Goal: Information Seeking & Learning: Learn about a topic

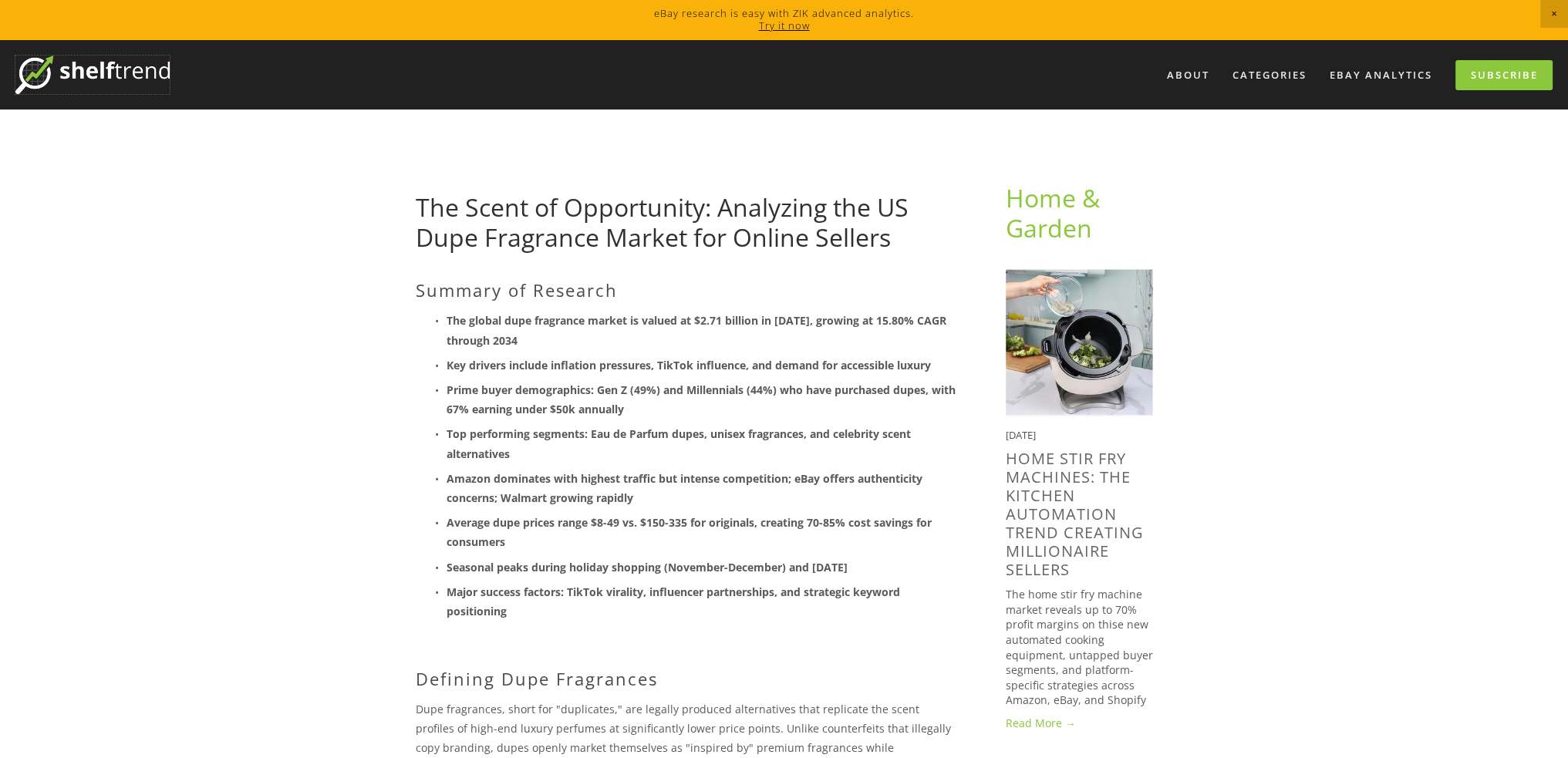
click at [135, 73] on img at bounding box center [92, 75] width 154 height 39
click at [475, 323] on strong "The global dupe fragrance market is valued at $2.71 billion in [DATE], growing …" at bounding box center [698, 330] width 503 height 34
click at [476, 321] on strong "The global dupe fragrance market is valued at $2.71 billion in 2024, growing at…" at bounding box center [698, 330] width 503 height 34
drag, startPoint x: 477, startPoint y: 321, endPoint x: 588, endPoint y: 319, distance: 111.0
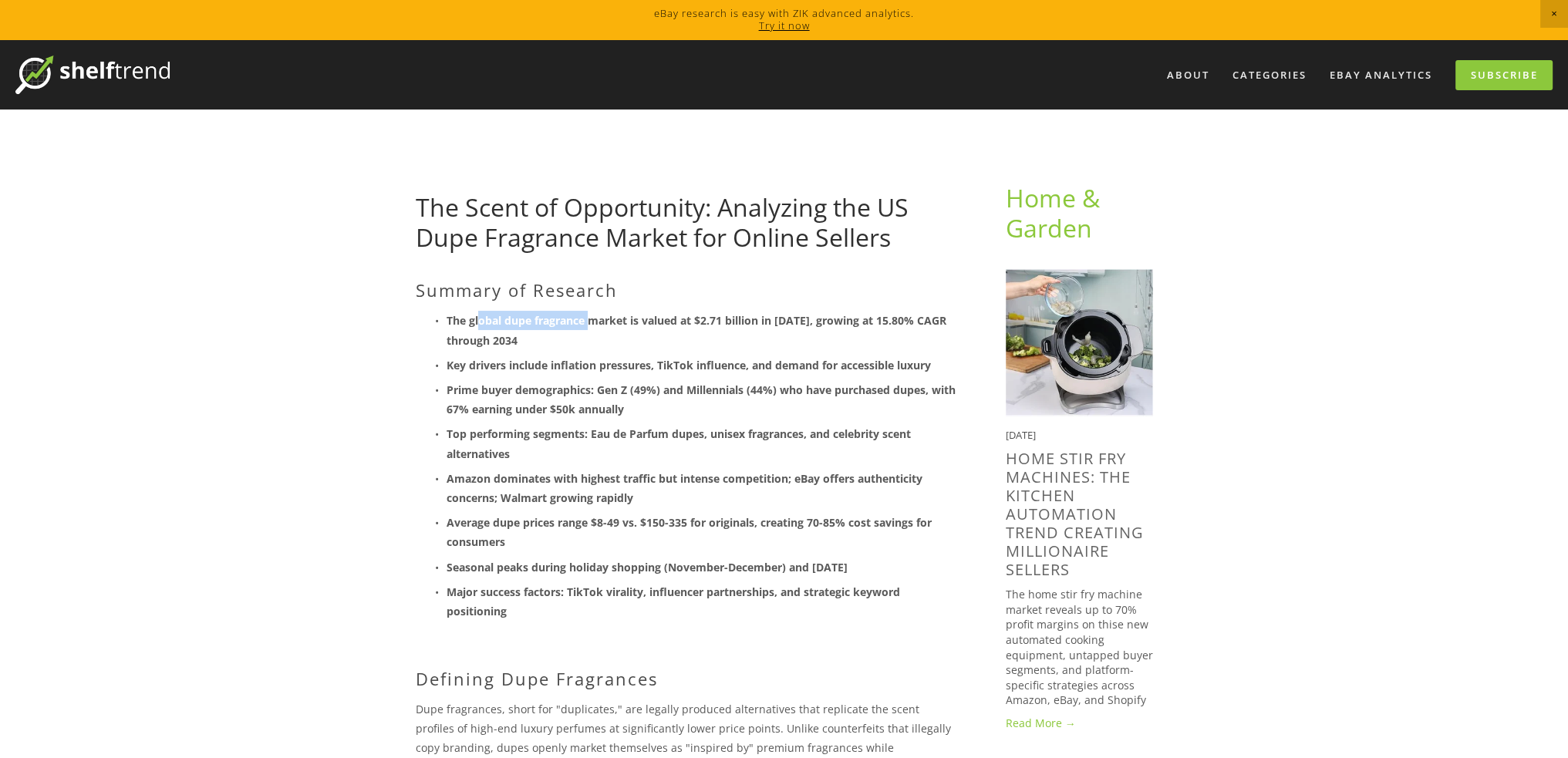
click at [588, 319] on strong "The global dupe fragrance market is valued at $2.71 billion in 2024, growing at…" at bounding box center [698, 330] width 503 height 34
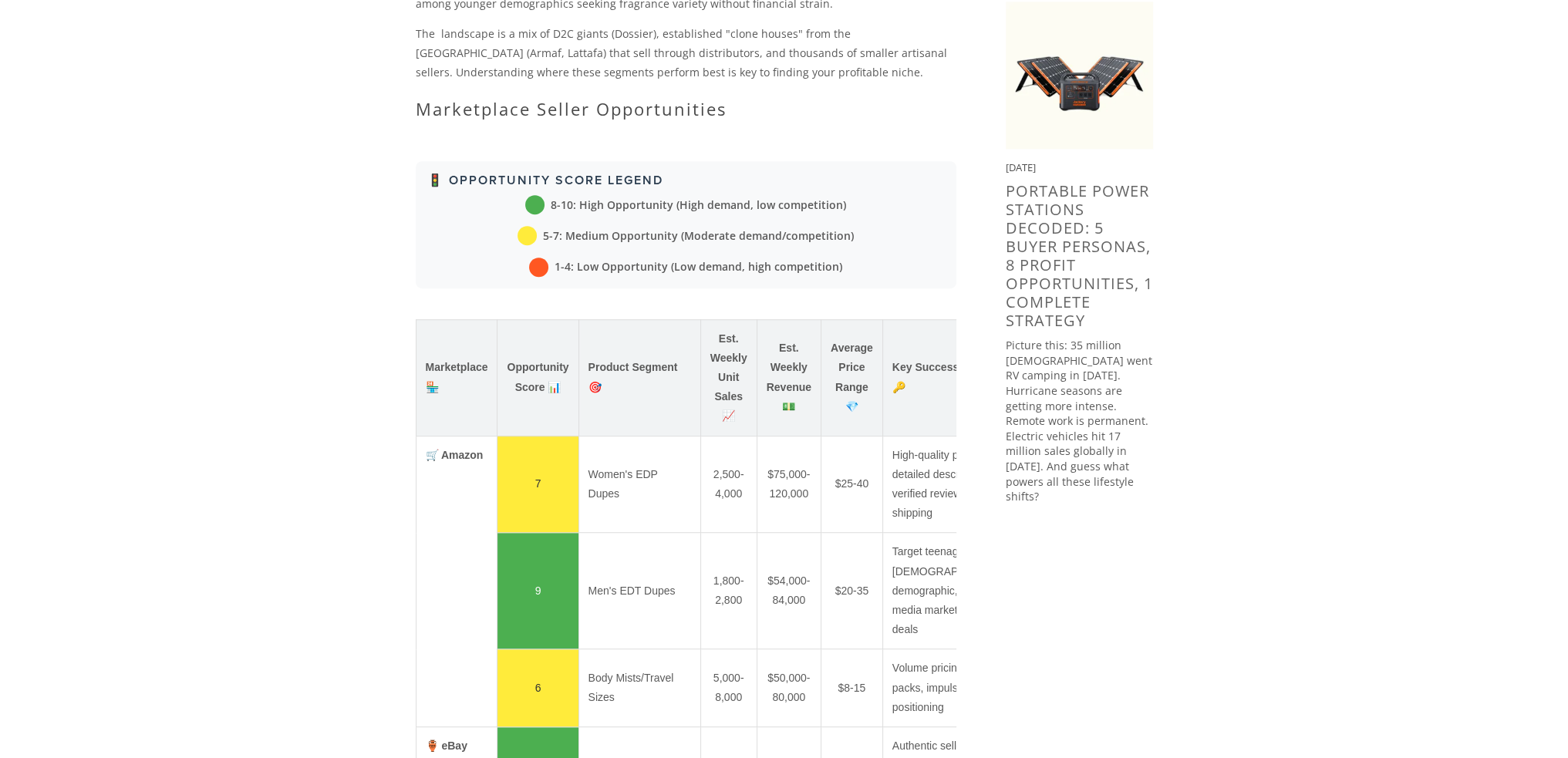
scroll to position [1311, 0]
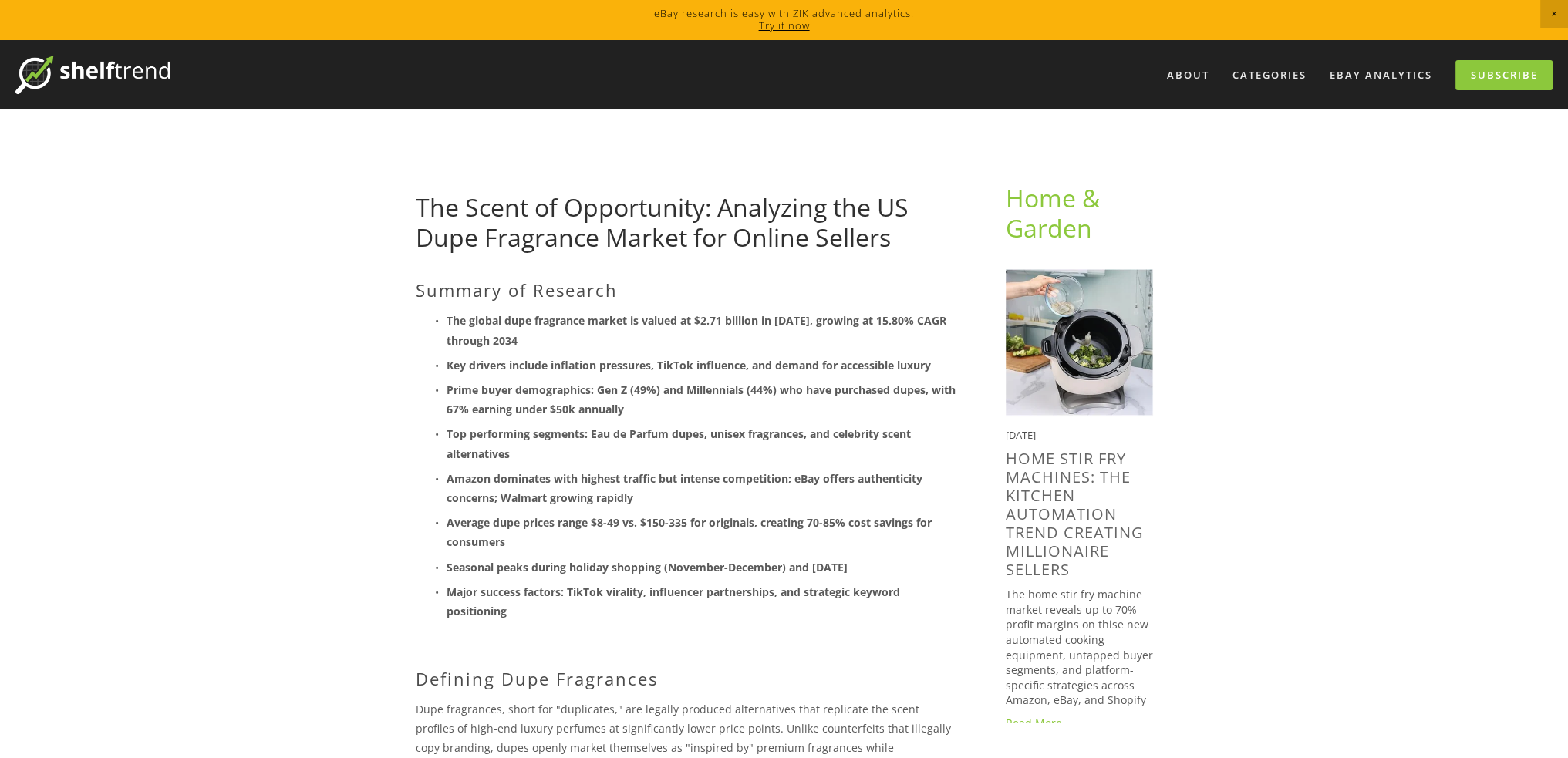
click at [771, 475] on strong "Amazon dominates with highest traffic but intense competition; eBay offers auth…" at bounding box center [685, 488] width 479 height 34
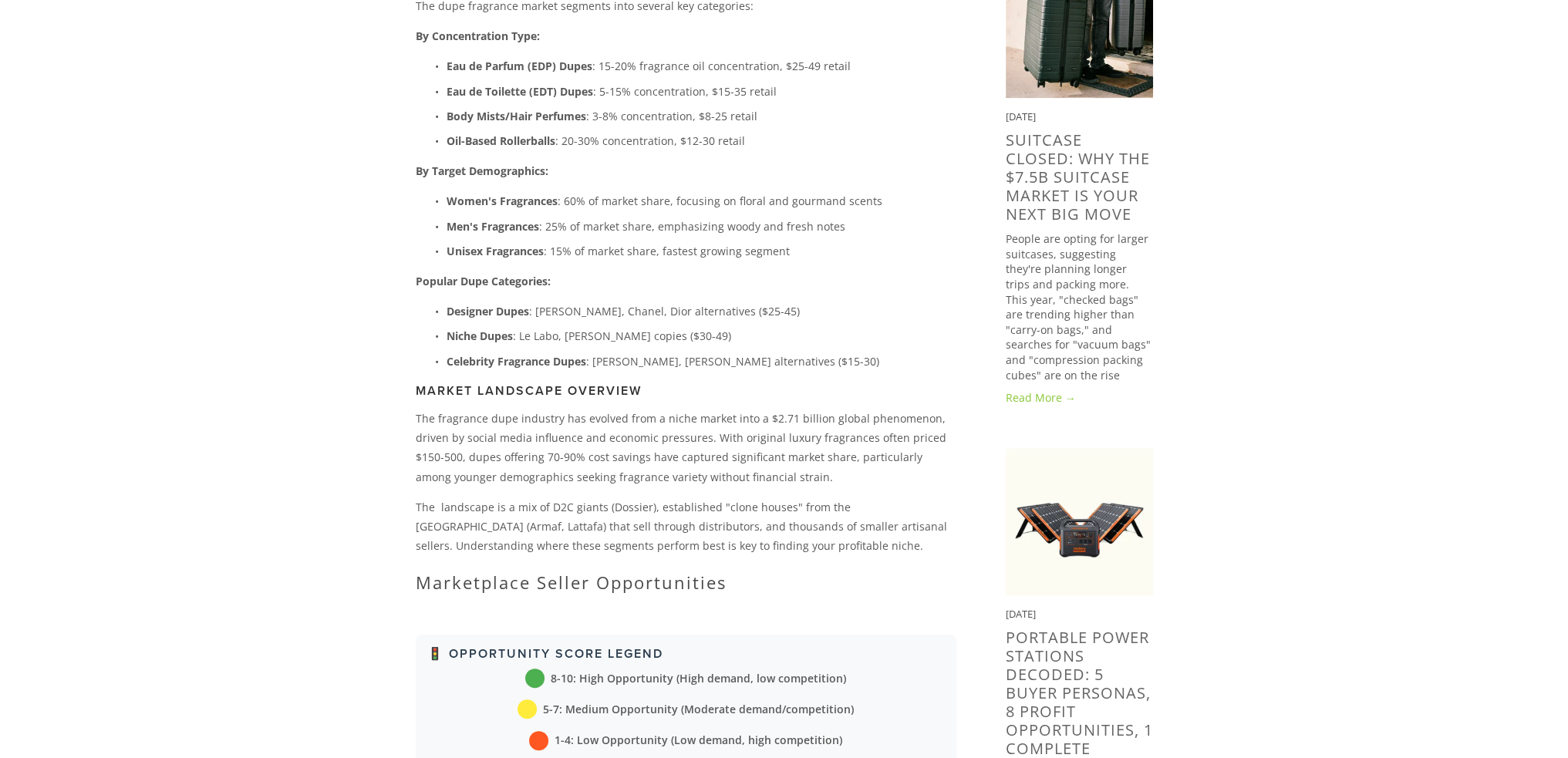
scroll to position [771, 0]
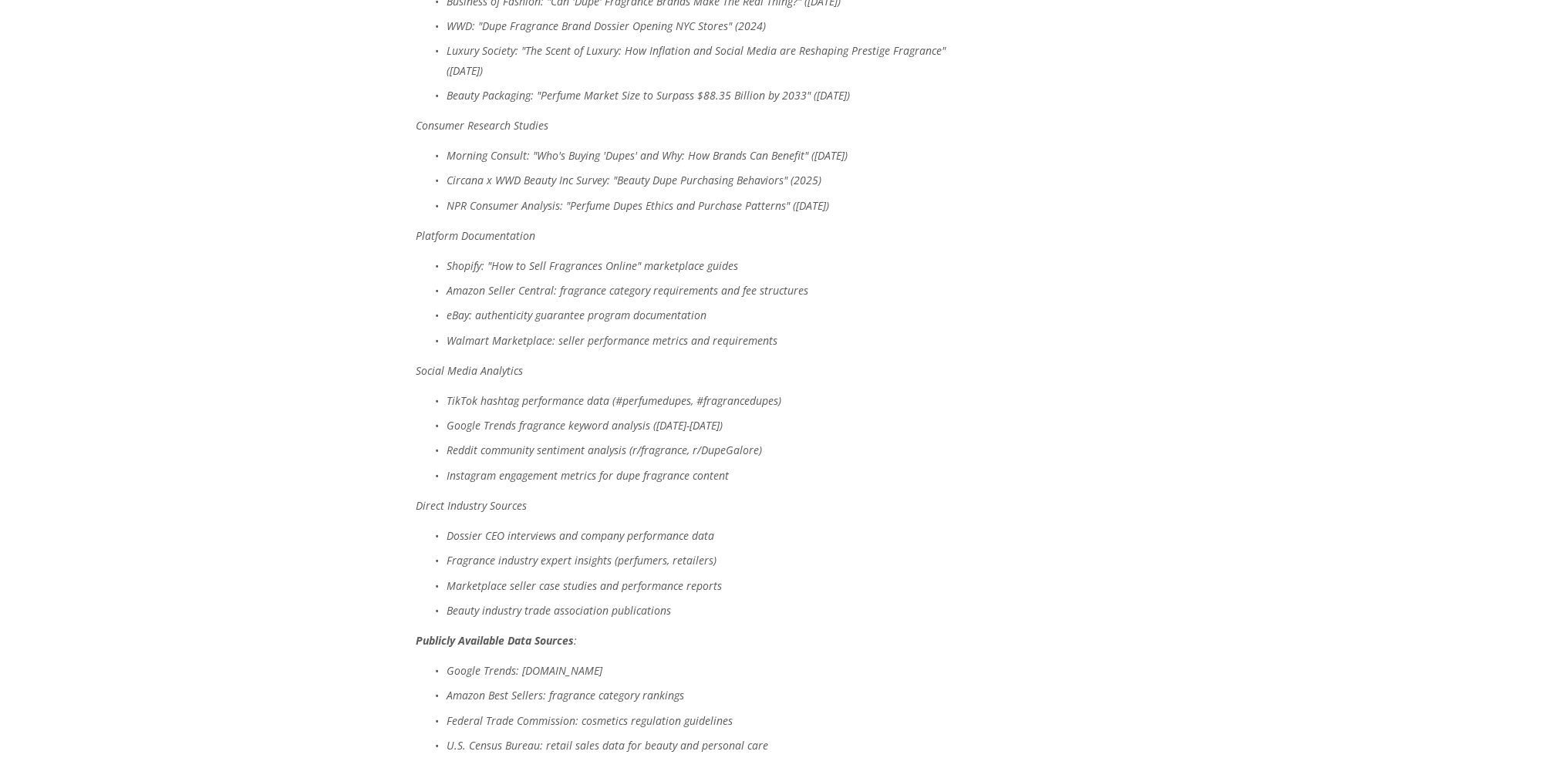
scroll to position [6810, 0]
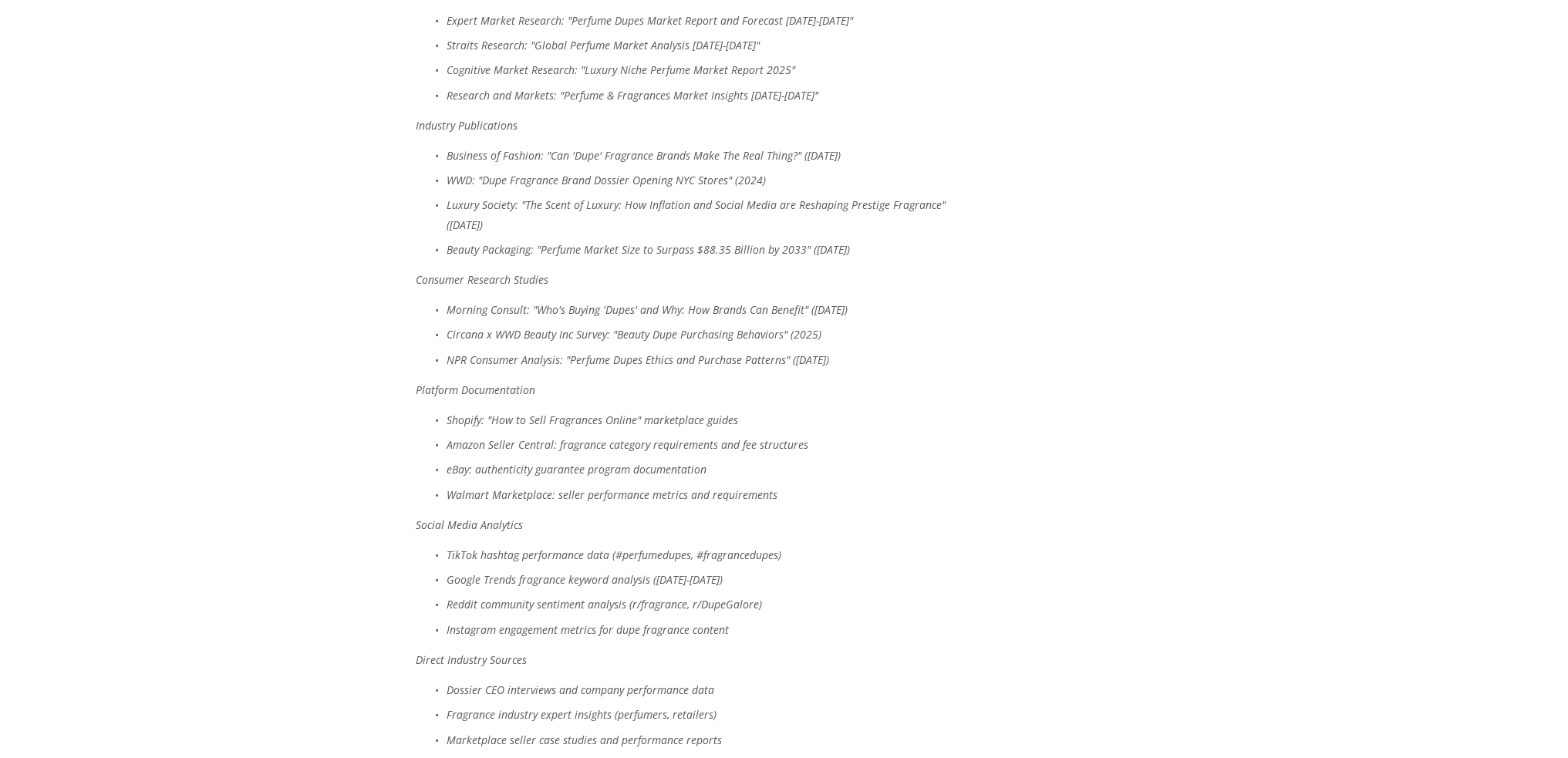
click at [685, 27] on em "Expert Market Research: "Perfume Dupes Market Report and Forecast 2025-2034"" at bounding box center [649, 20] width 406 height 15
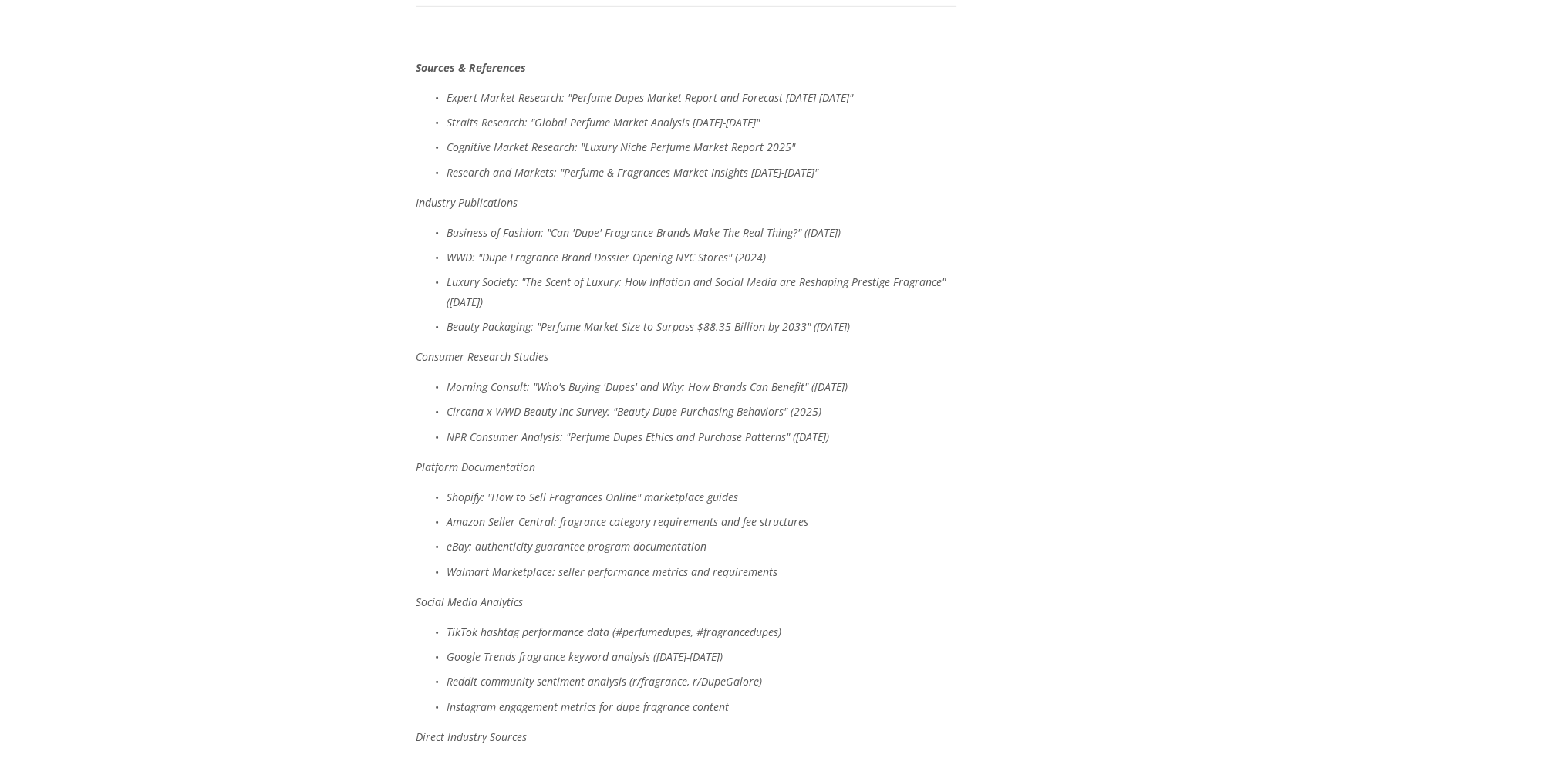
click at [566, 104] on em "Expert Market Research: "Perfume Dupes Market Report and Forecast 2025-2034"" at bounding box center [649, 97] width 406 height 15
click at [569, 129] on em "Straits Research: "Global Perfume Market Analysis [DATE]-[DATE]"" at bounding box center [603, 122] width 313 height 15
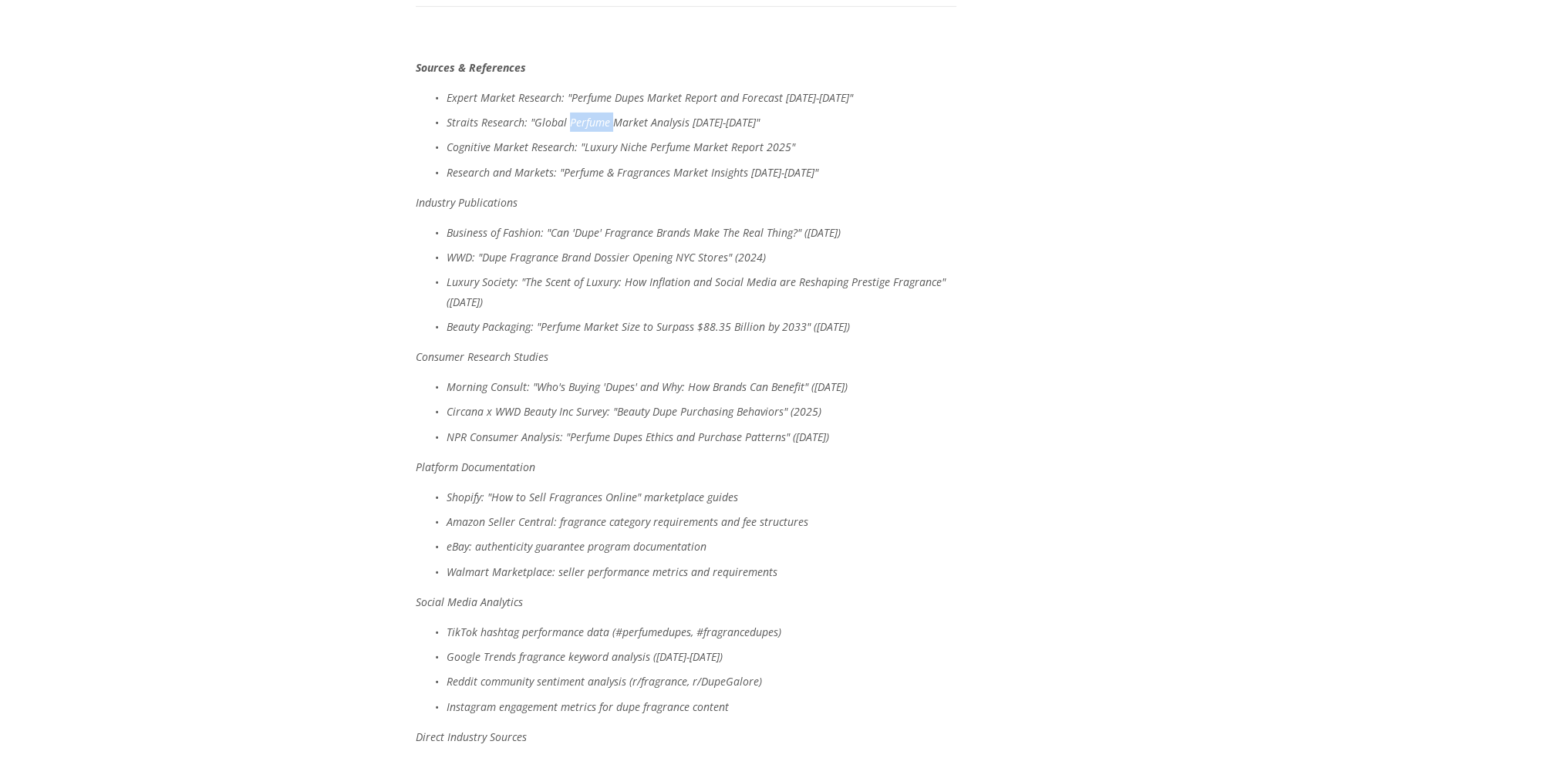
click at [569, 129] on em "Straits Research: "Global Perfume Market Analysis [DATE]-[DATE]"" at bounding box center [603, 122] width 313 height 15
copy em "Straits Research: "Global Perfume Market Analysis [DATE]-[DATE]""
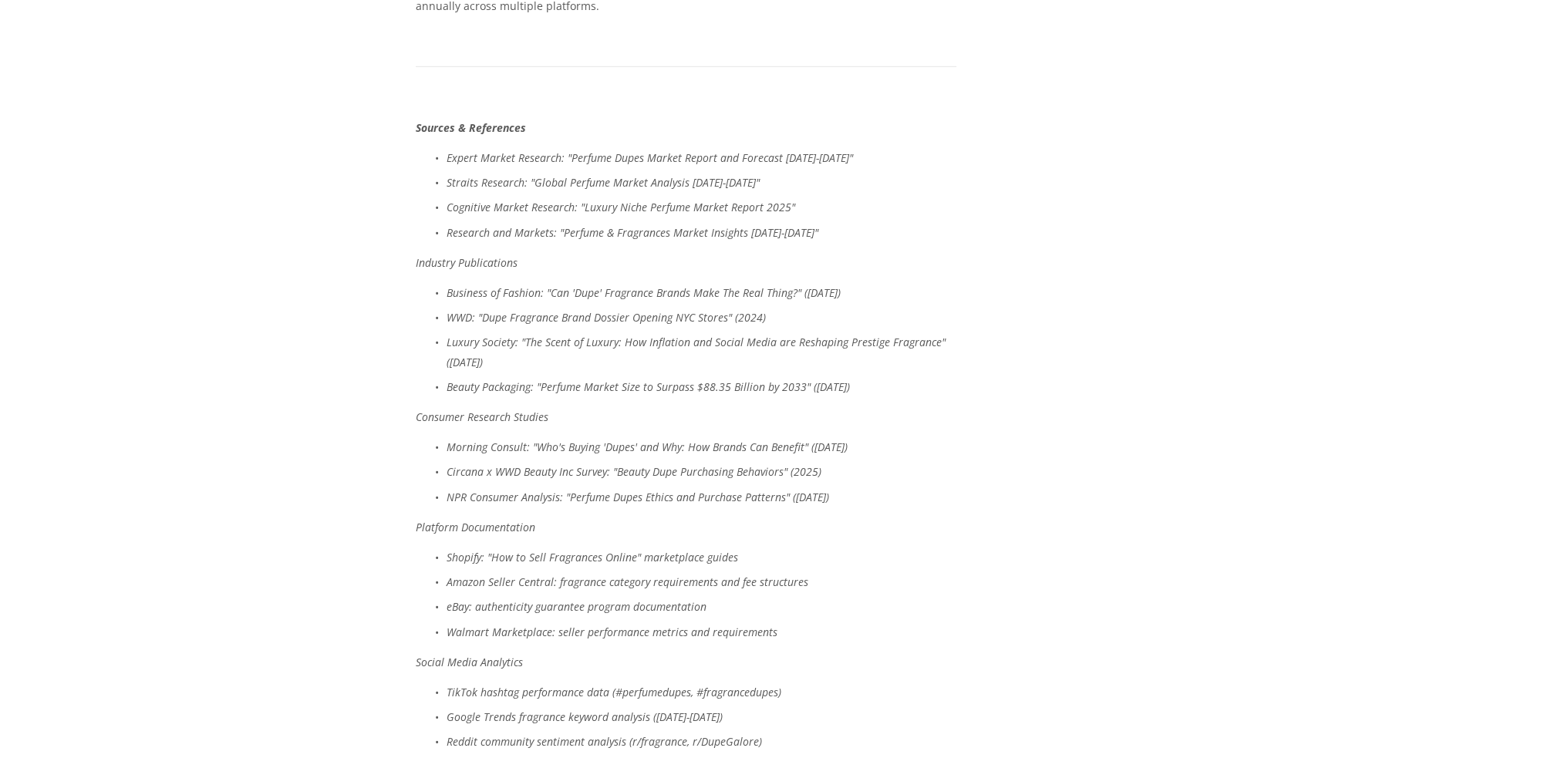
scroll to position [6655, 0]
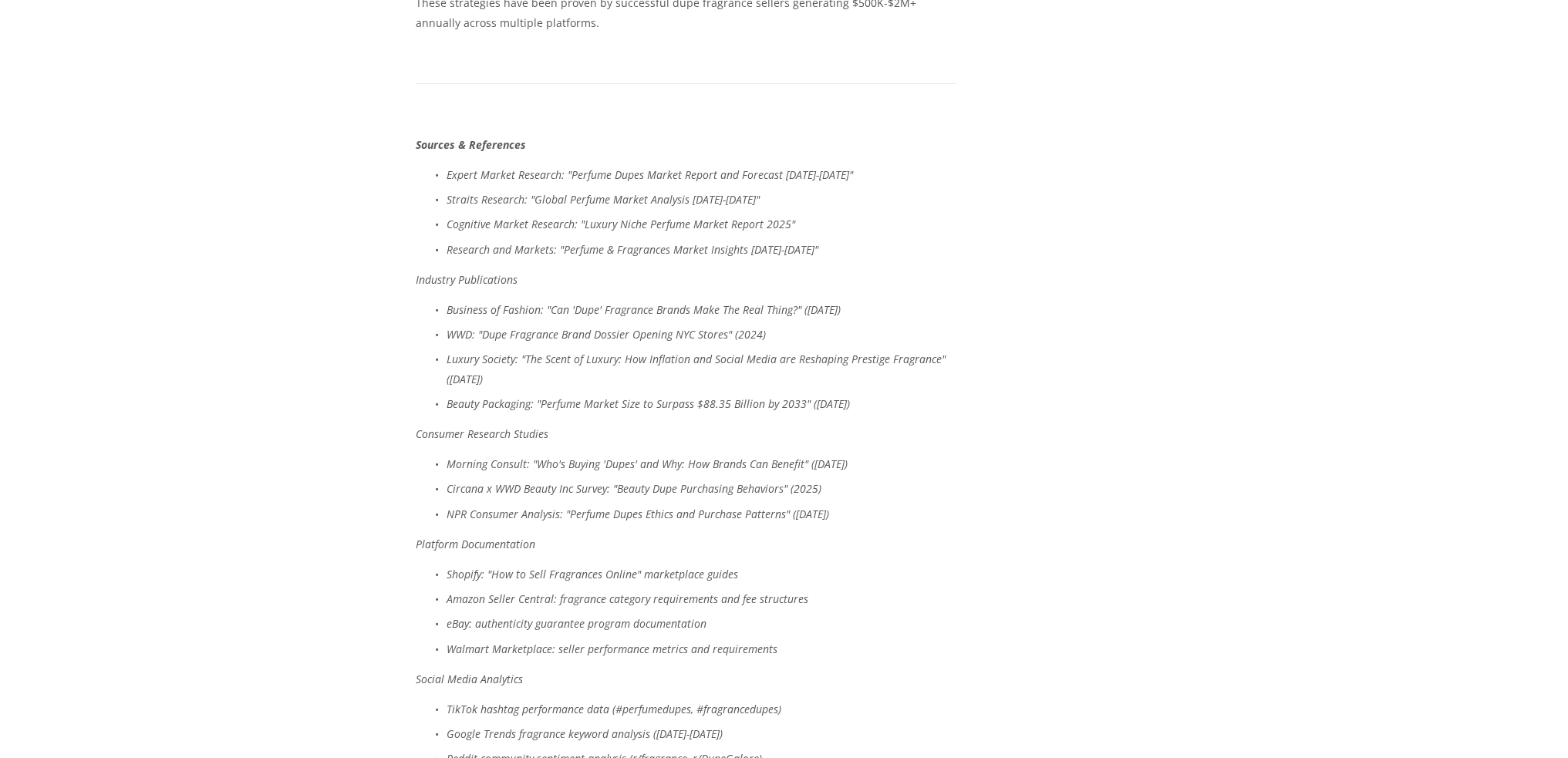
click at [521, 231] on em "Cognitive Market Research: "Luxury Niche Perfume Market Report 2025"" at bounding box center [621, 224] width 349 height 15
copy em "Cognitive Market Research: "Luxury Niche Perfume Market Report 2025""
click at [521, 257] on em "Research and Markets: "Perfume & Fragrances Market Insights [DATE]-[DATE]"" at bounding box center [632, 250] width 372 height 15
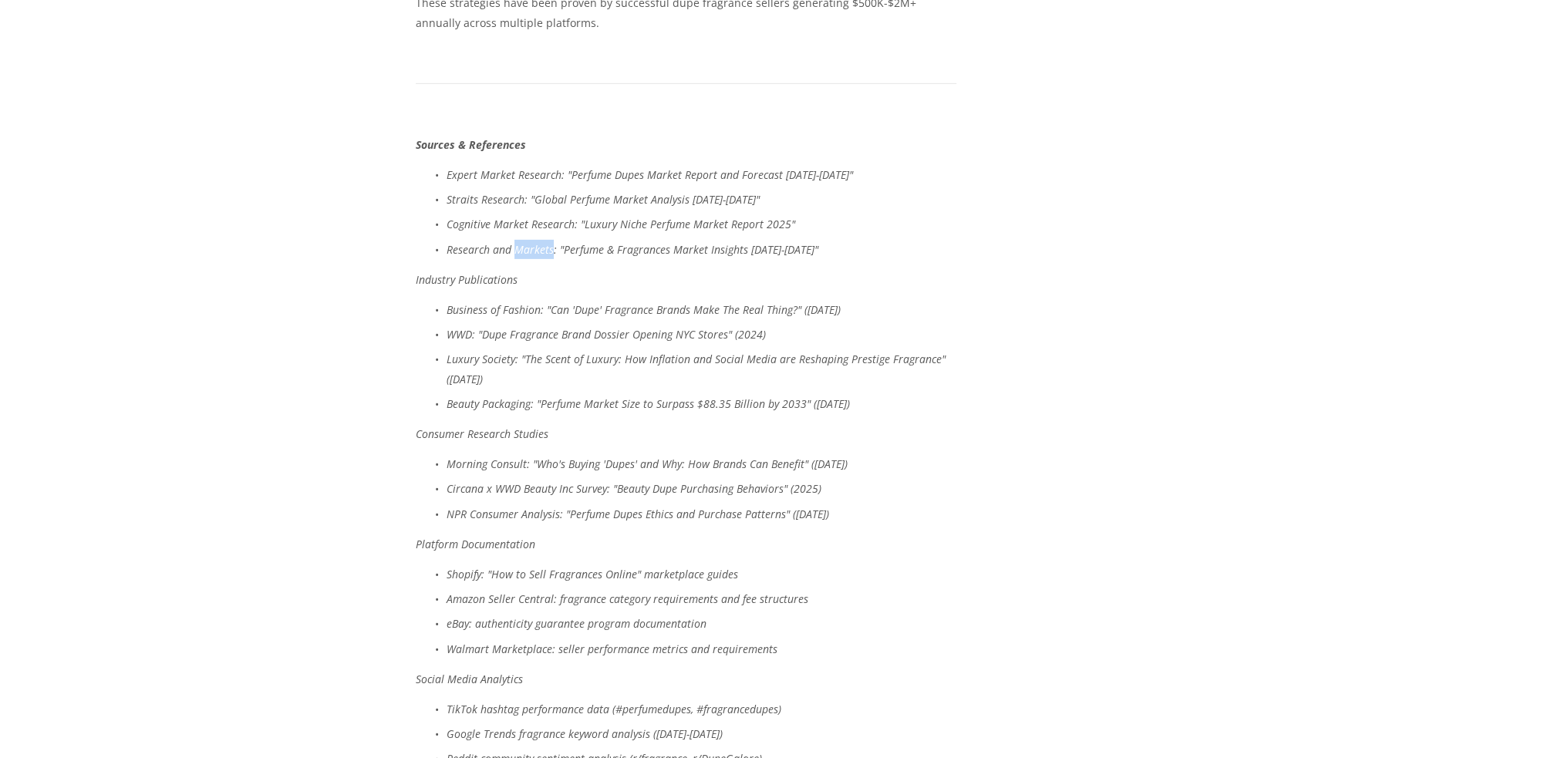
click at [521, 257] on em "Research and Markets: "Perfume & Fragrances Market Insights [DATE]-[DATE]"" at bounding box center [632, 250] width 372 height 15
copy em "Research and Markets: "Perfume & Fragrances Market Insights [DATE]-[DATE]""
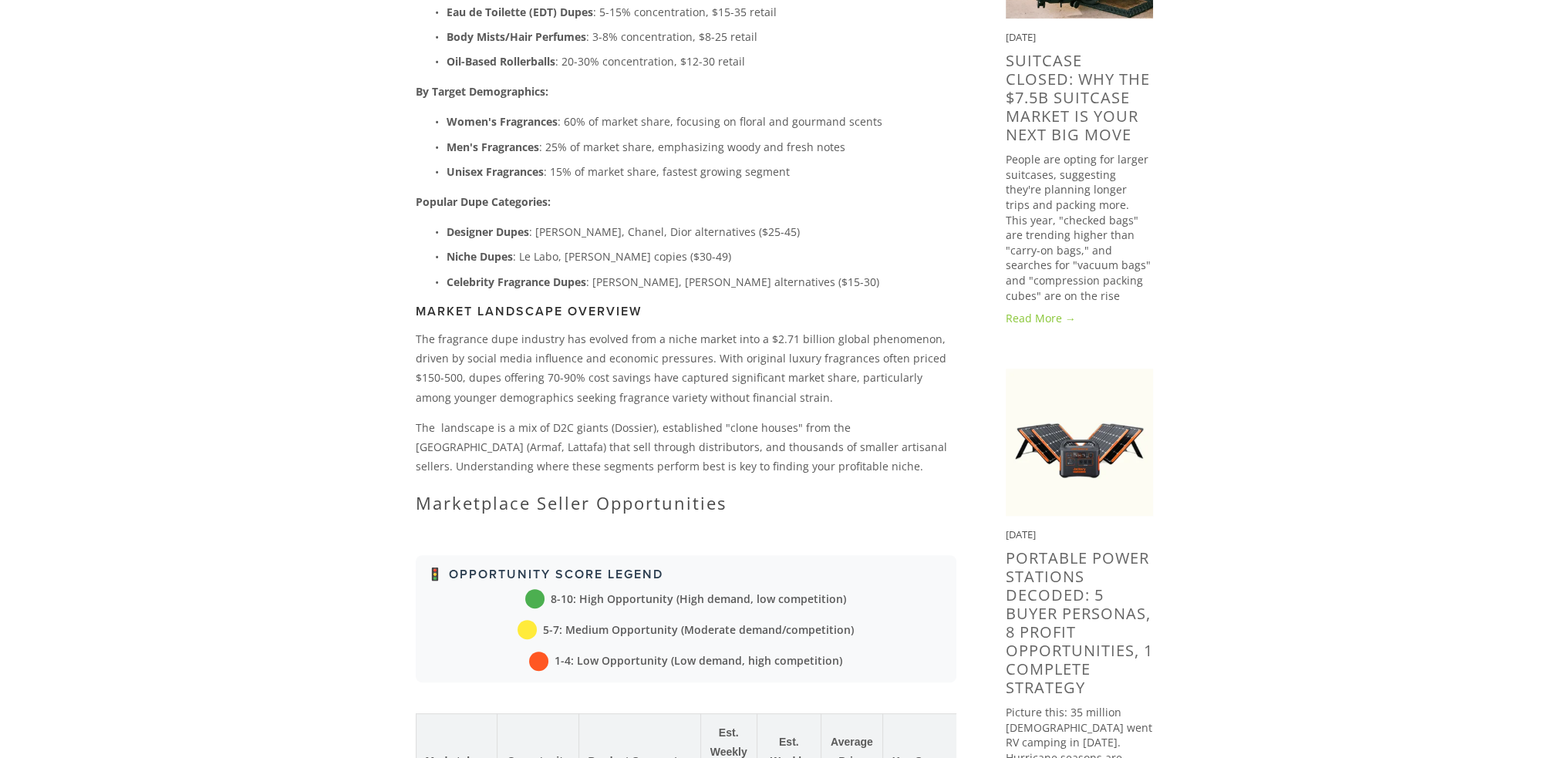
scroll to position [925, 0]
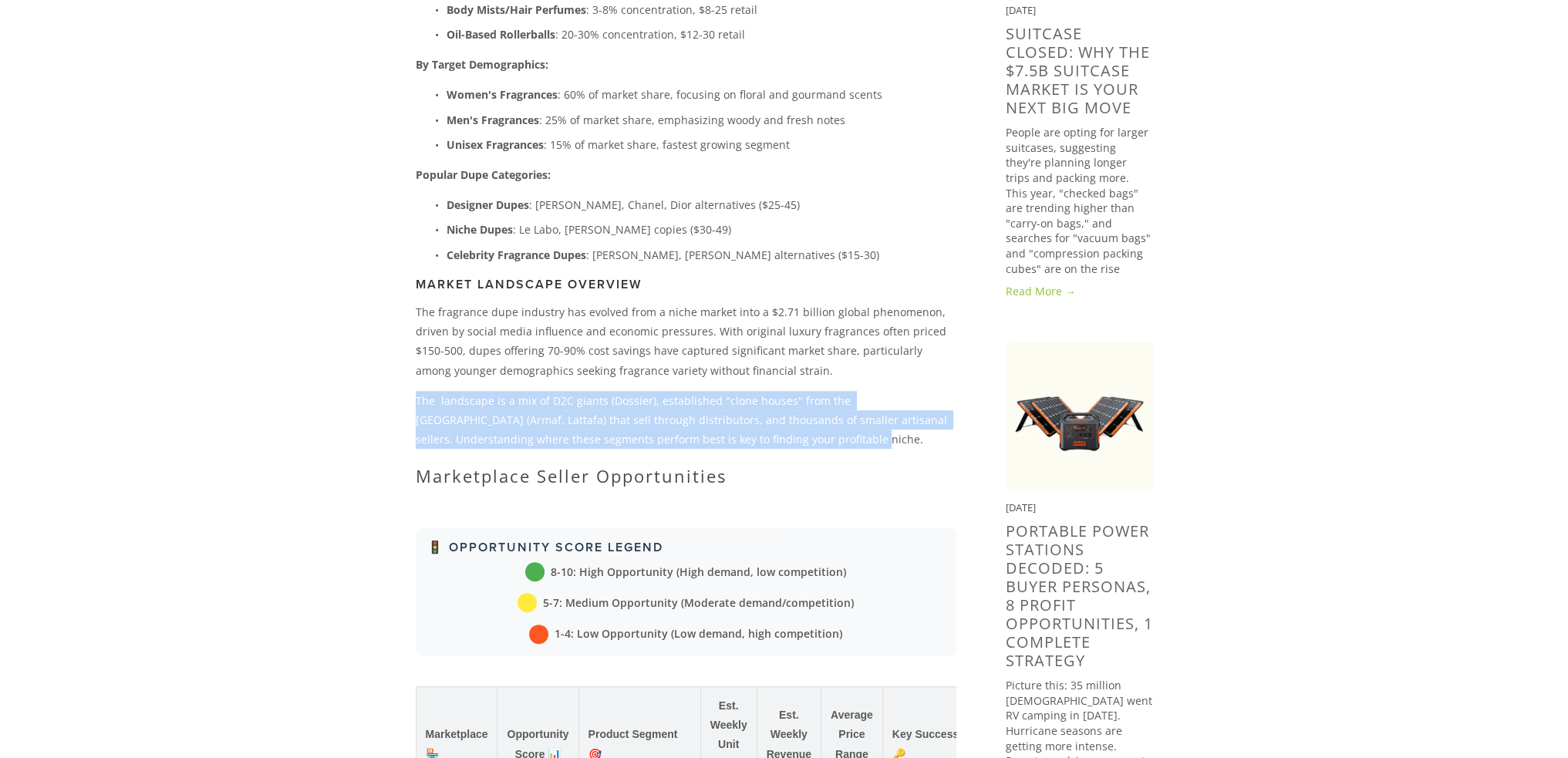
drag, startPoint x: 781, startPoint y: 437, endPoint x: 413, endPoint y: 398, distance: 370.1
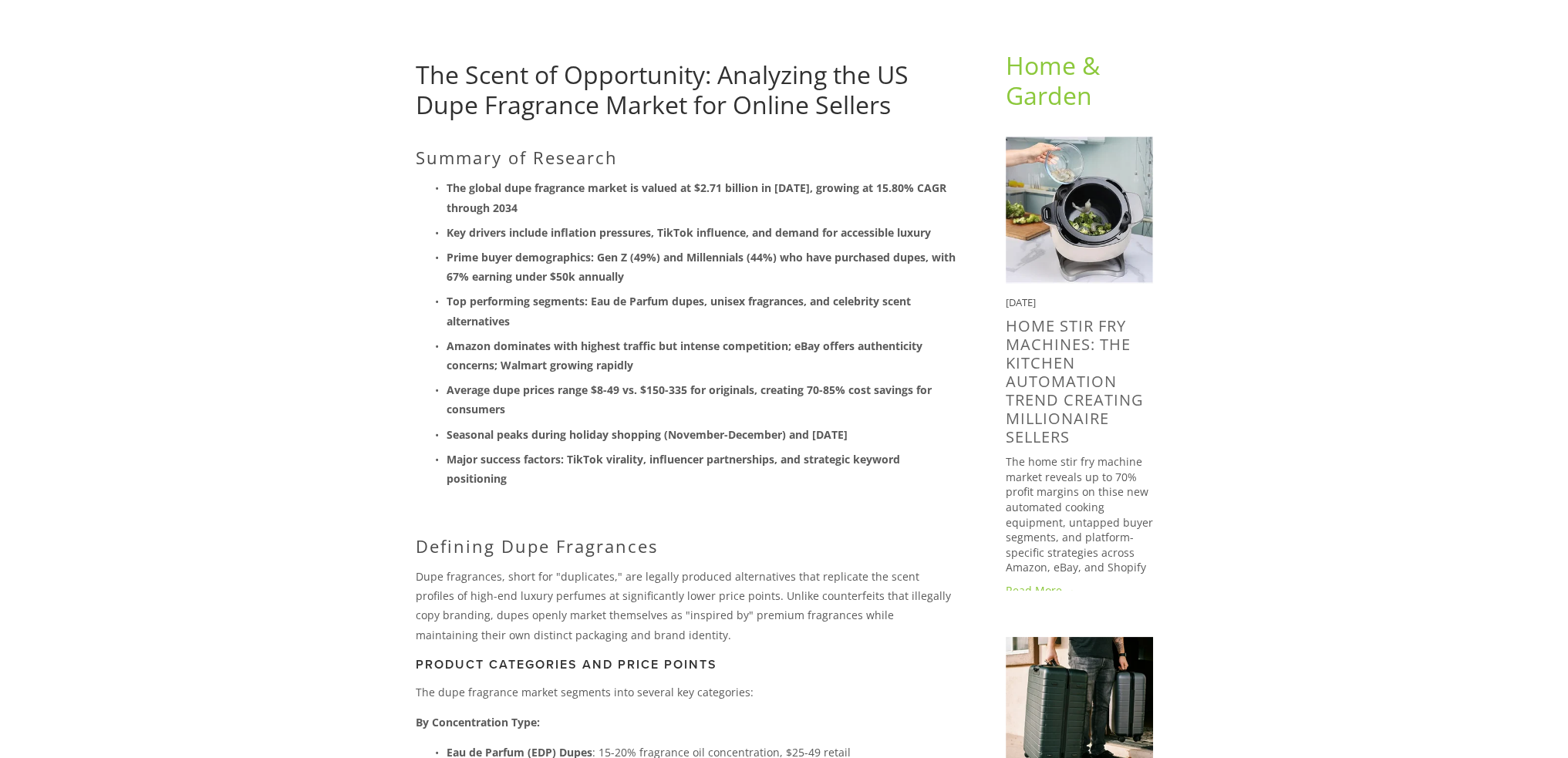
scroll to position [0, 0]
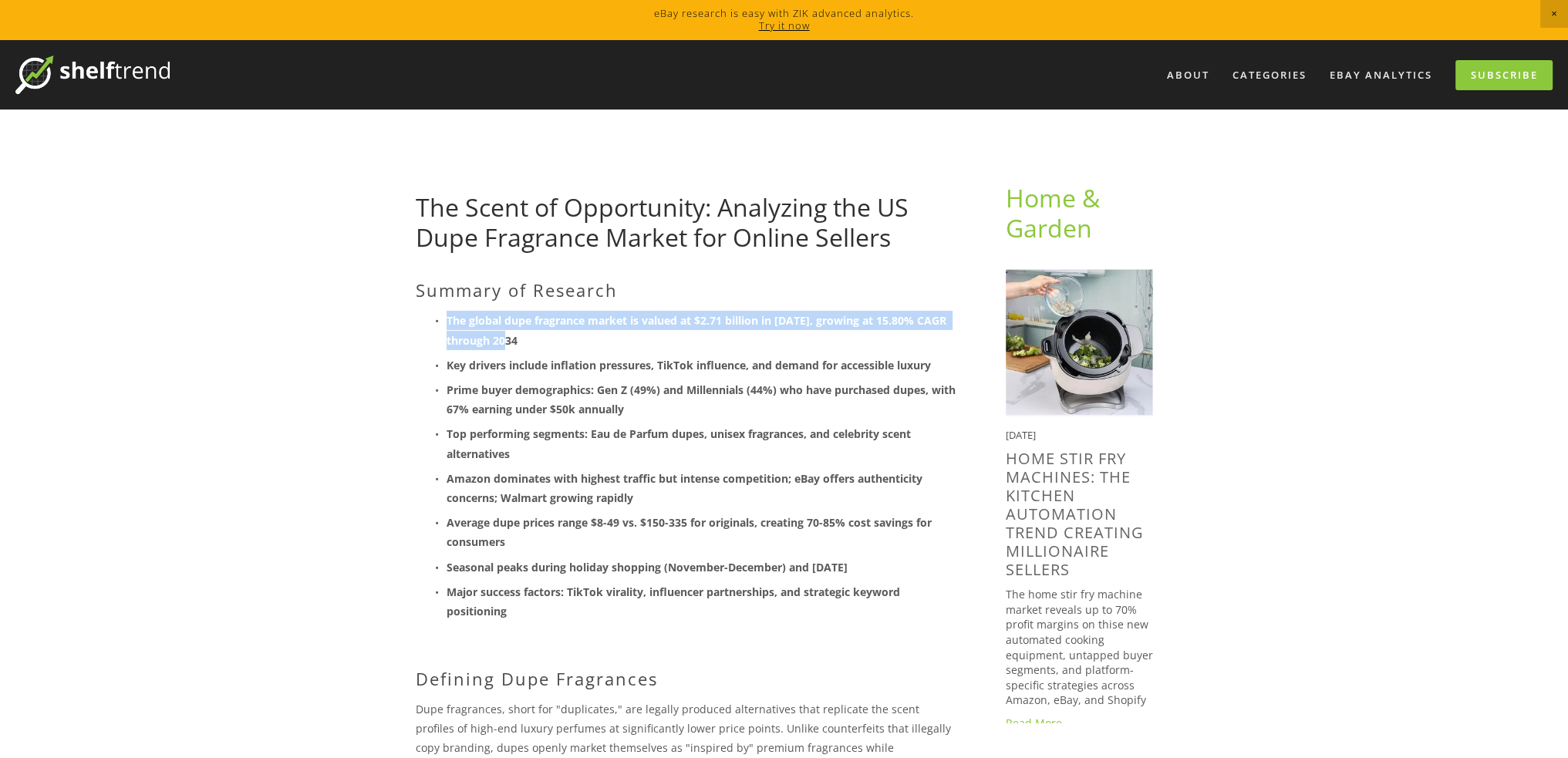
drag, startPoint x: 463, startPoint y: 336, endPoint x: 443, endPoint y: 322, distance: 24.4
click at [446, 322] on p "The global dupe fragrance market is valued at $2.71 billion in [DATE], growing …" at bounding box center [701, 330] width 510 height 39
copy strong "The global dupe fragrance market is valued at $2.71 billion in [DATE], growing …"
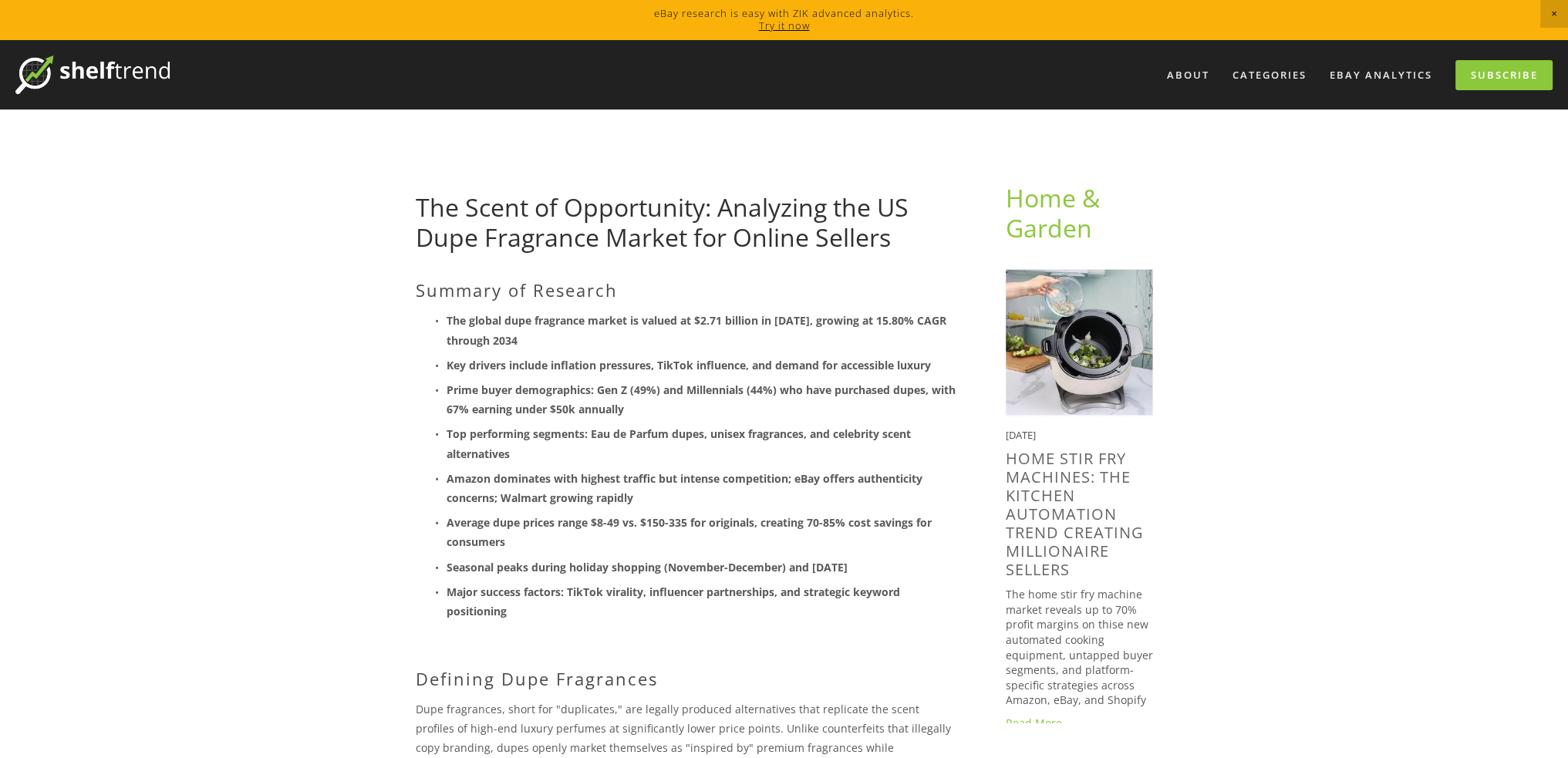
click at [578, 370] on strong "Key drivers include inflation pressures, TikTok influence, and demand for acces…" at bounding box center [688, 365] width 484 height 15
click at [583, 360] on strong "Key drivers include inflation pressures, TikTok influence, and demand for acces…" at bounding box center [688, 365] width 484 height 15
copy strong "Key drivers include inflation pressures, TikTok influence, and demand for acces…"
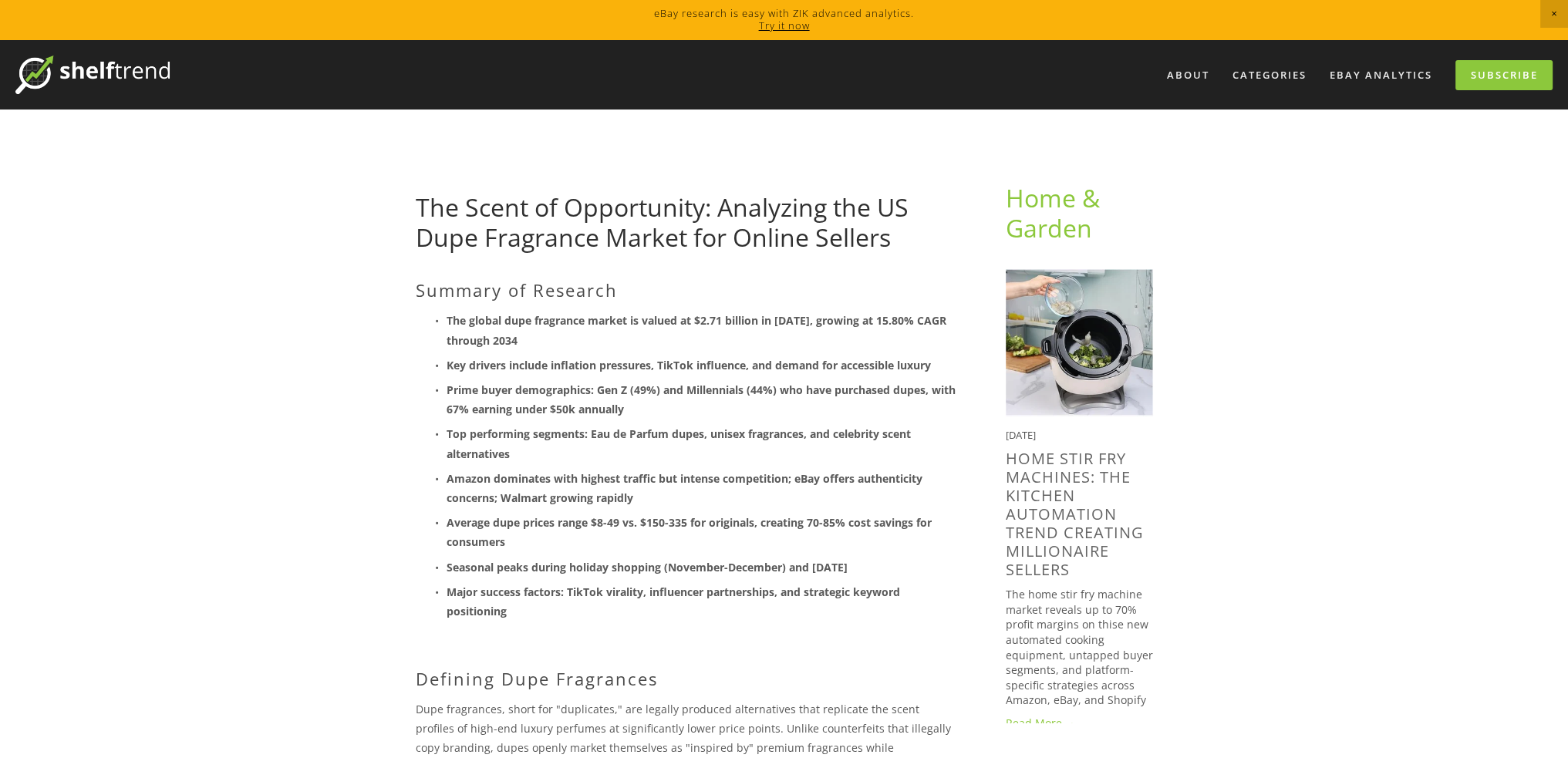
click at [614, 394] on strong "Prime buyer demographics: Gen Z (49%) and Millennials (44%) who have purchased …" at bounding box center [702, 399] width 512 height 34
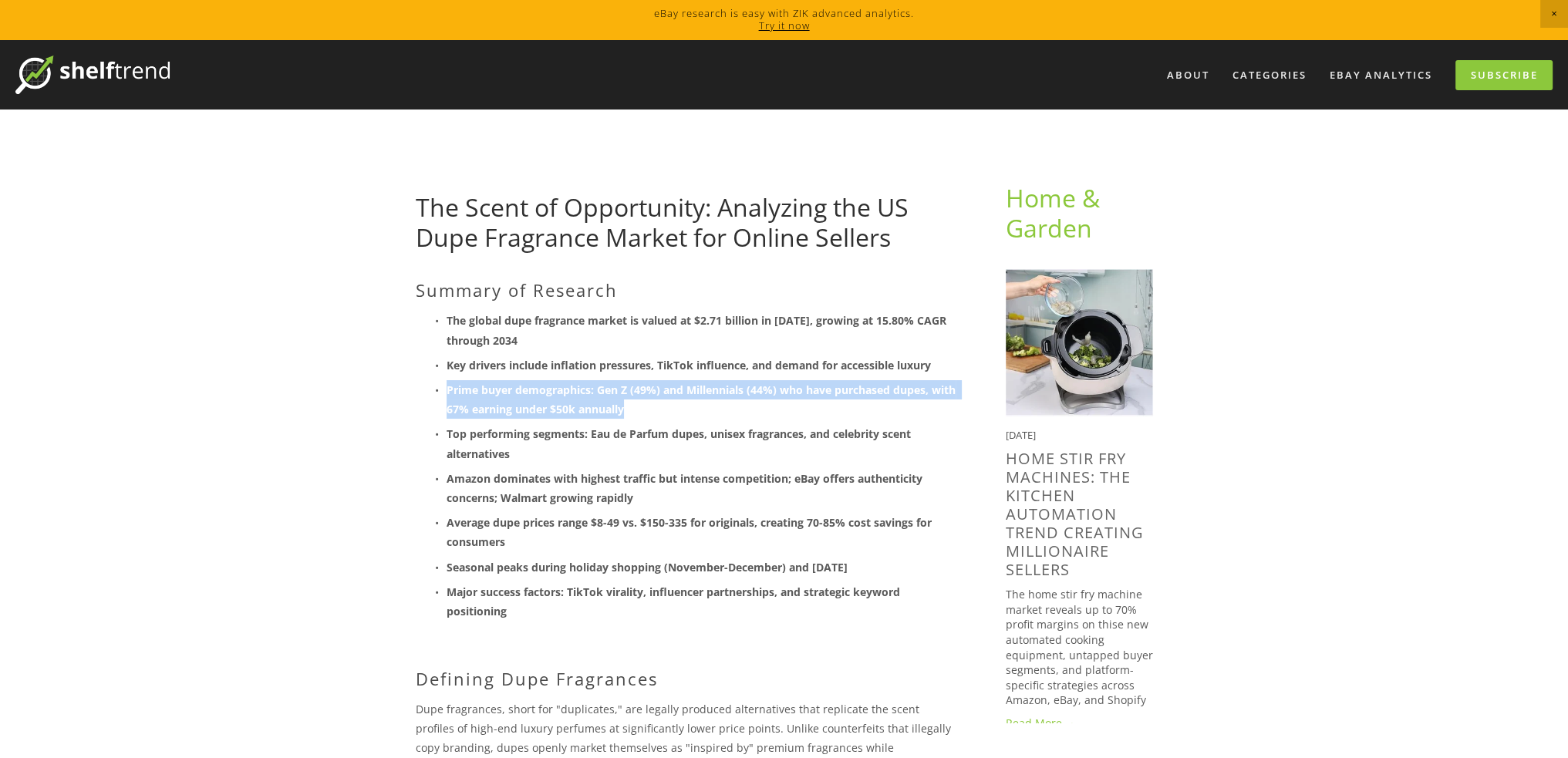
click at [614, 394] on strong "Prime buyer demographics: Gen Z (49%) and Millennials (44%) who have purchased …" at bounding box center [702, 399] width 512 height 34
copy strong "Prime buyer demographics: Gen Z (49%) and Millennials (44%) who have purchased …"
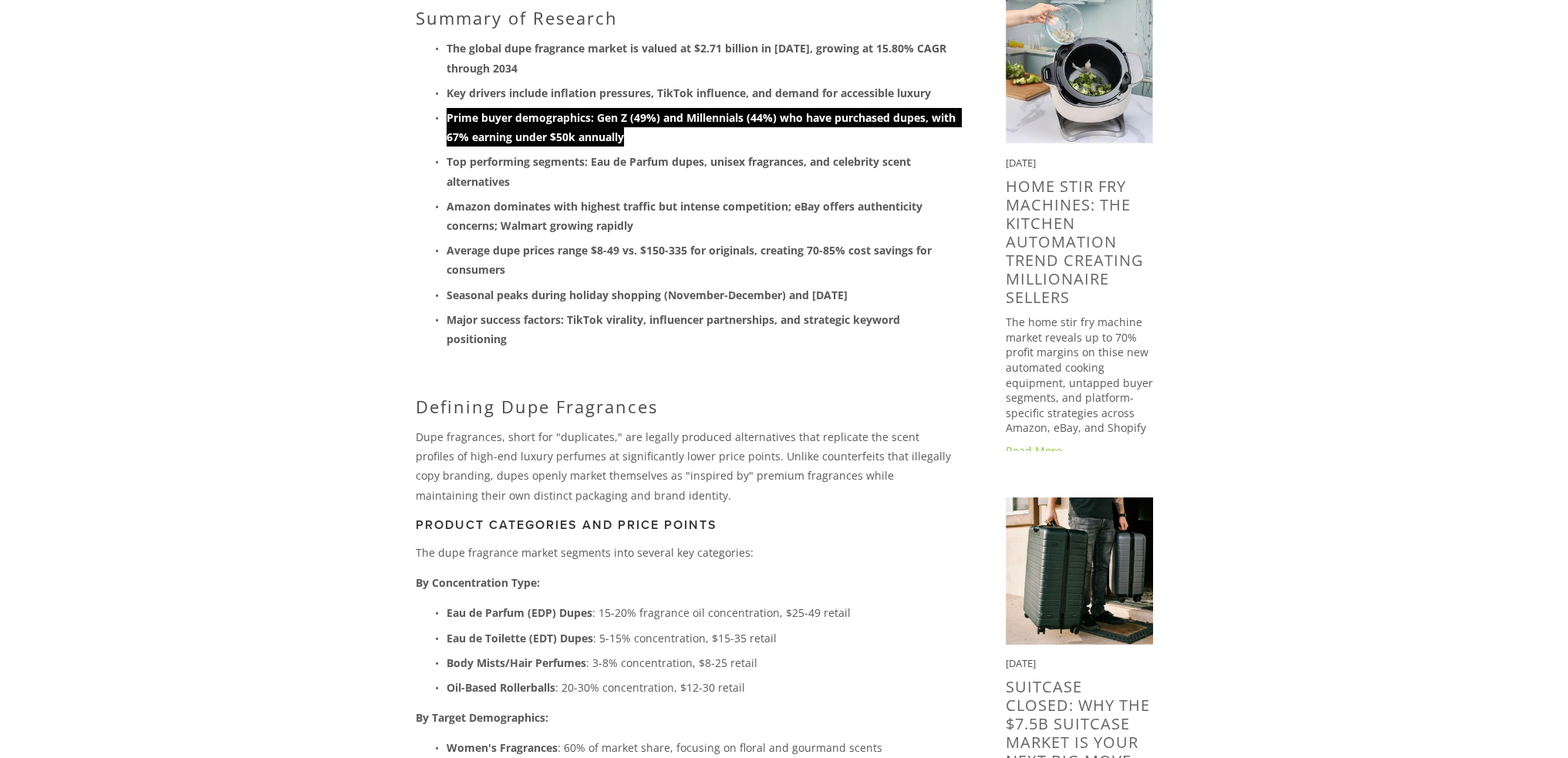
scroll to position [308, 0]
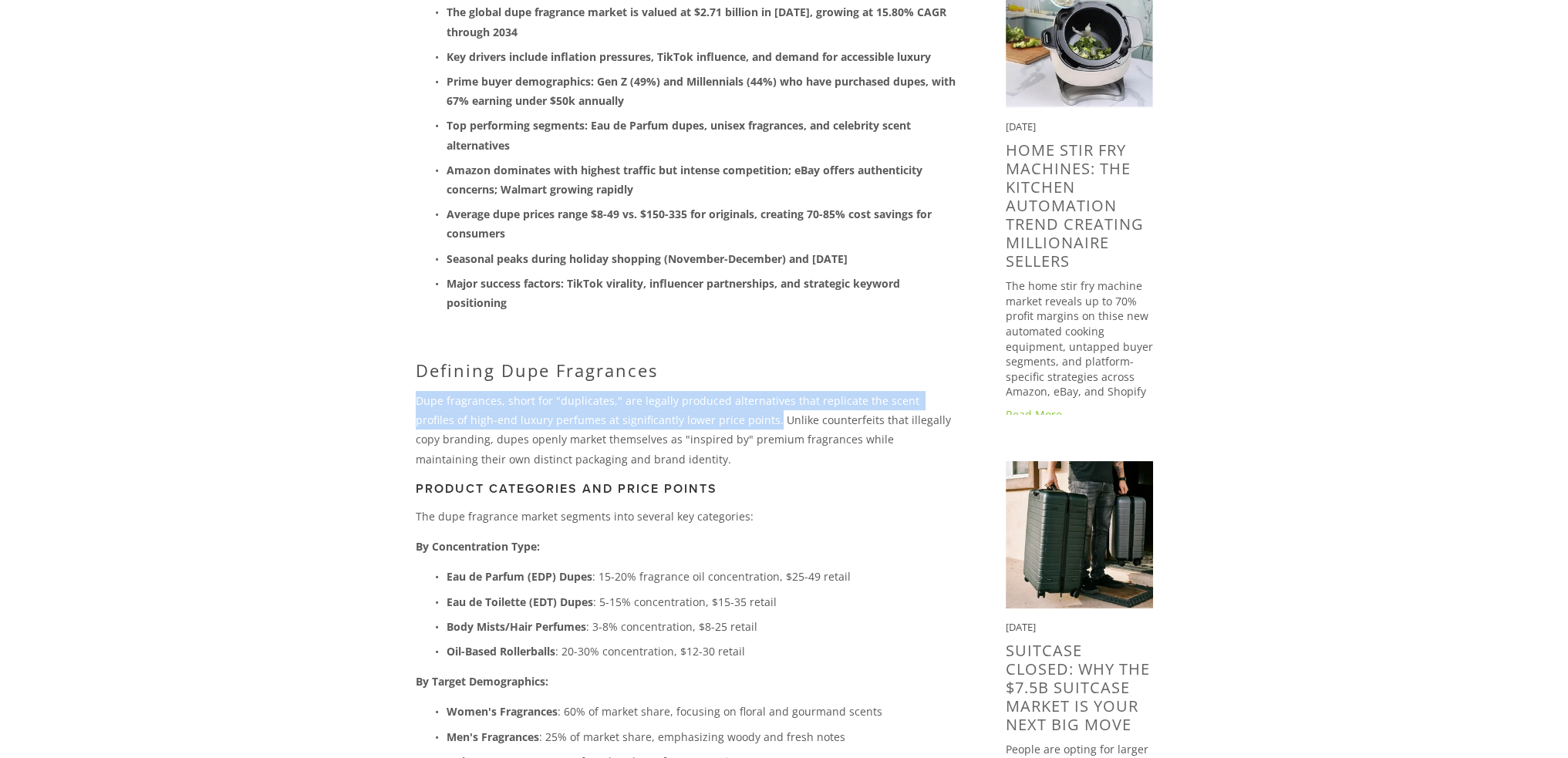
drag, startPoint x: 410, startPoint y: 404, endPoint x: 715, endPoint y: 418, distance: 305.3
click at [715, 418] on div "Summary of Research The global dupe fragrance market is valued at $2.71 billion…" at bounding box center [686, 545] width 567 height 1146
copy p "Dupe fragrances, short for "duplicates," are legally produced alternatives that…"
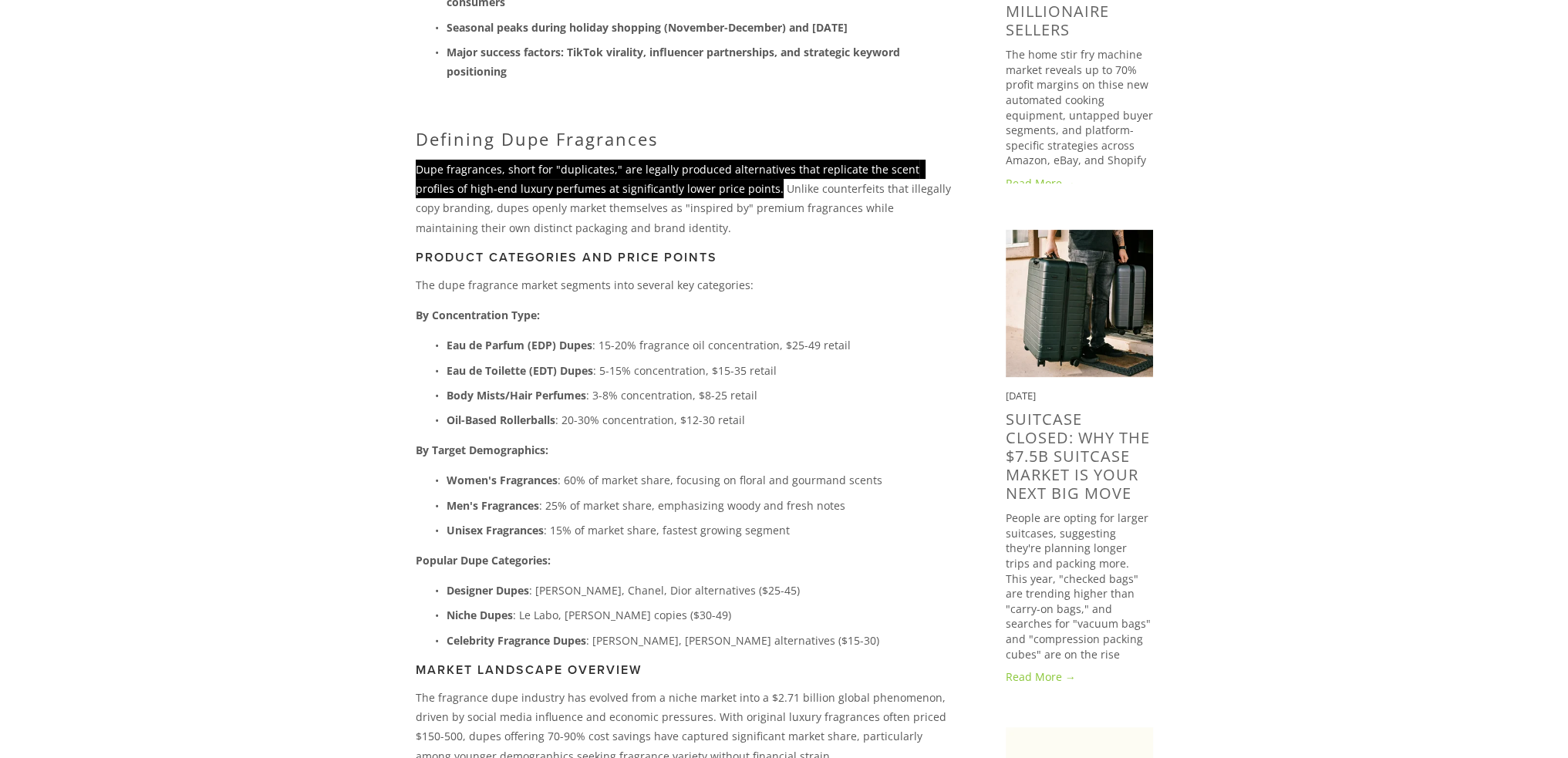
scroll to position [617, 0]
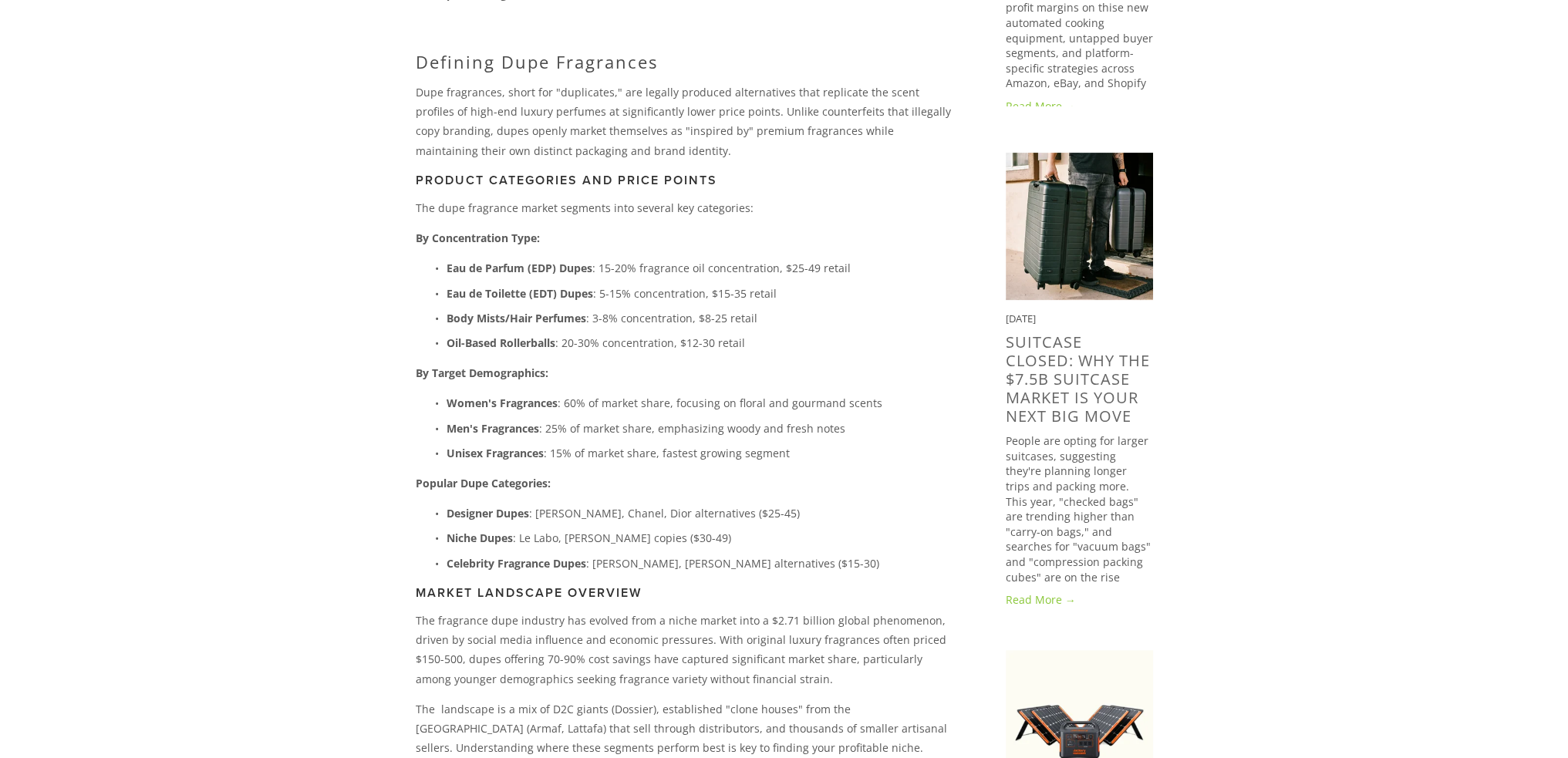
click at [540, 211] on p "The dupe fragrance market segments into several key categories:" at bounding box center [686, 208] width 541 height 19
click at [838, 246] on p "By Concentration Type:" at bounding box center [686, 238] width 541 height 19
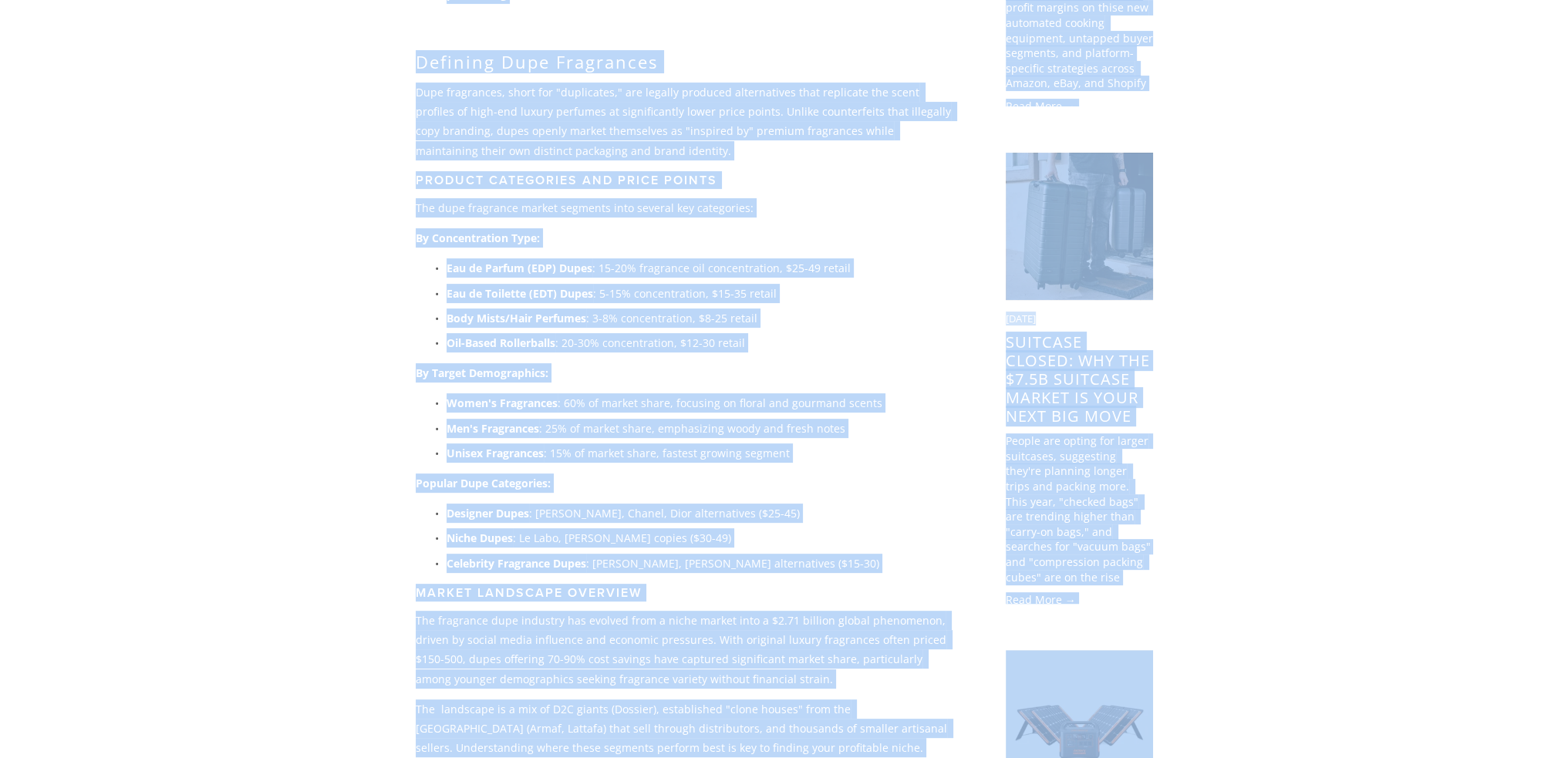
copy body "eBay research is easy with ZIK advanced analytics. Try it now About Categories …"
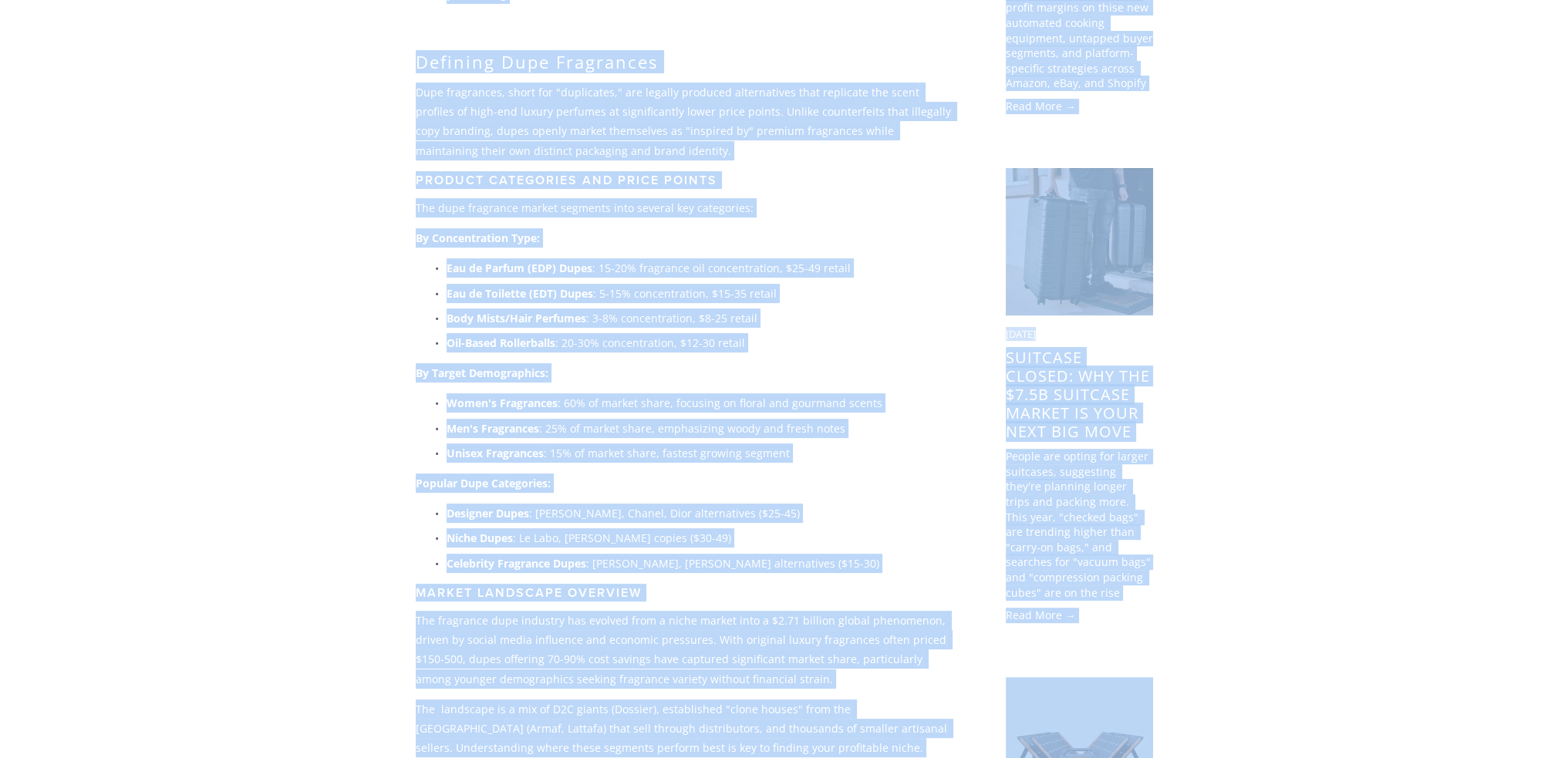
click at [734, 215] on p "The dupe fragrance market segments into several key categories:" at bounding box center [686, 208] width 541 height 19
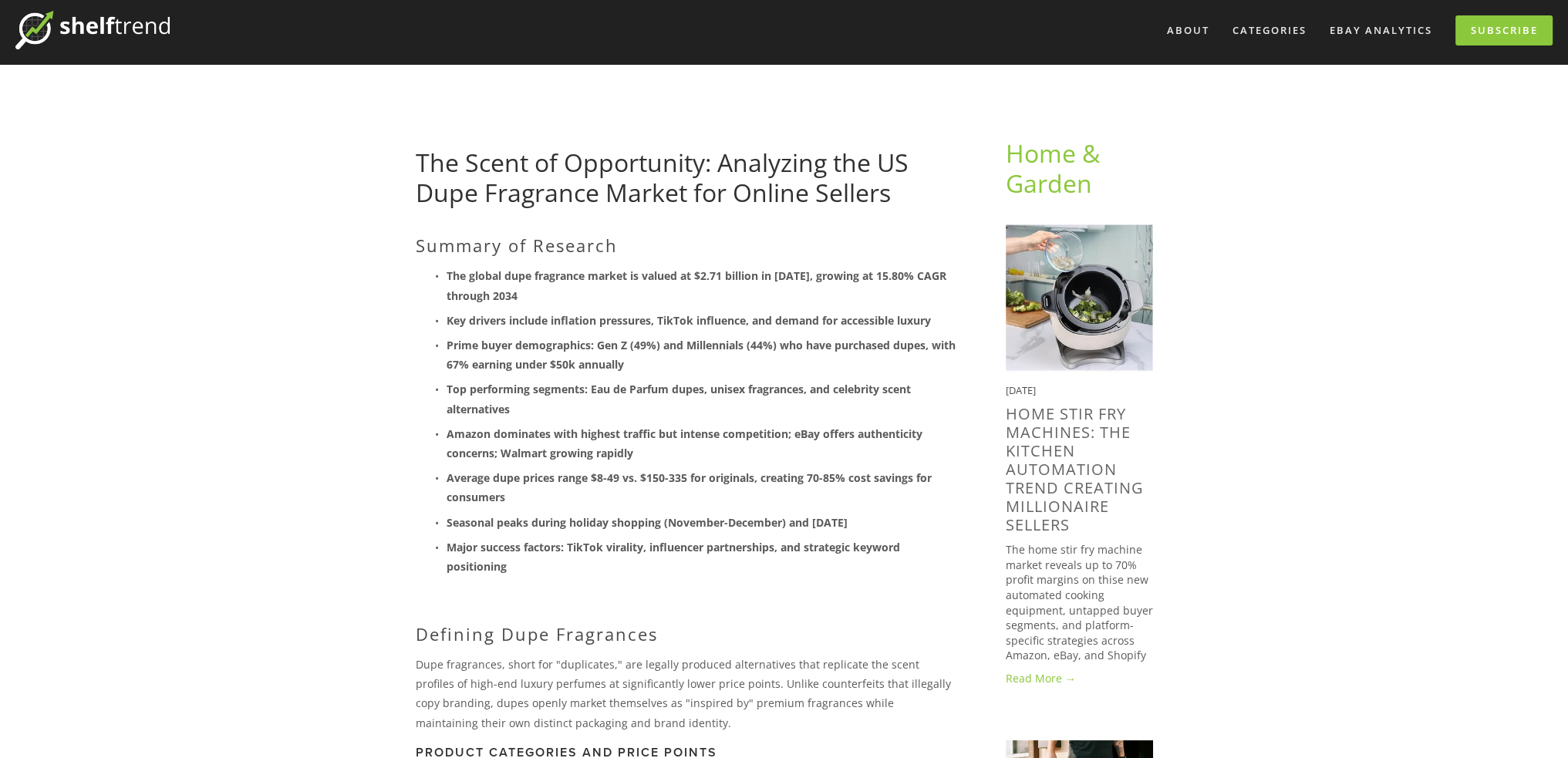
scroll to position [0, 0]
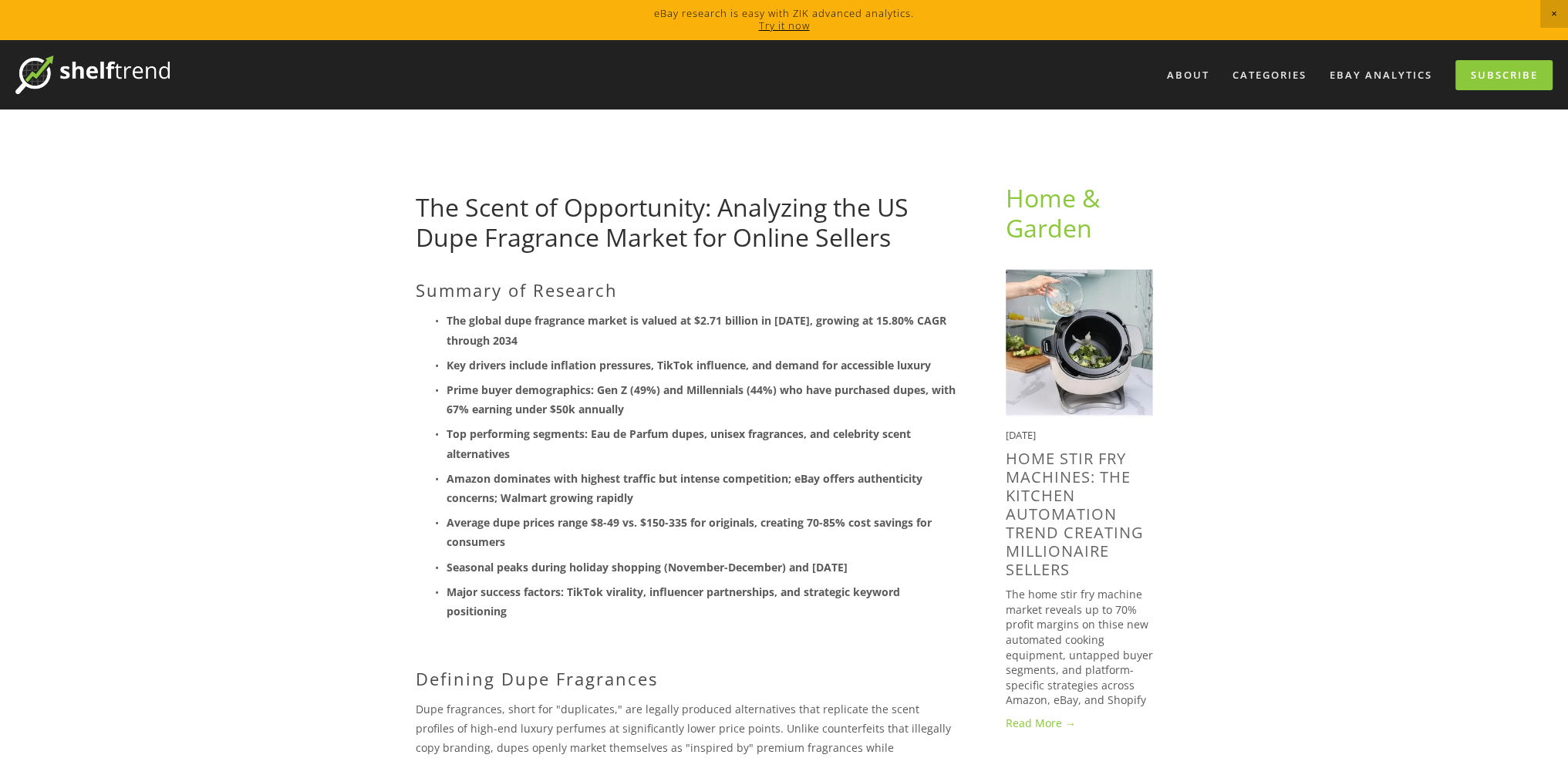
click at [653, 322] on strong "The global dupe fragrance market is valued at $2.71 billion in [DATE], growing …" at bounding box center [698, 330] width 503 height 34
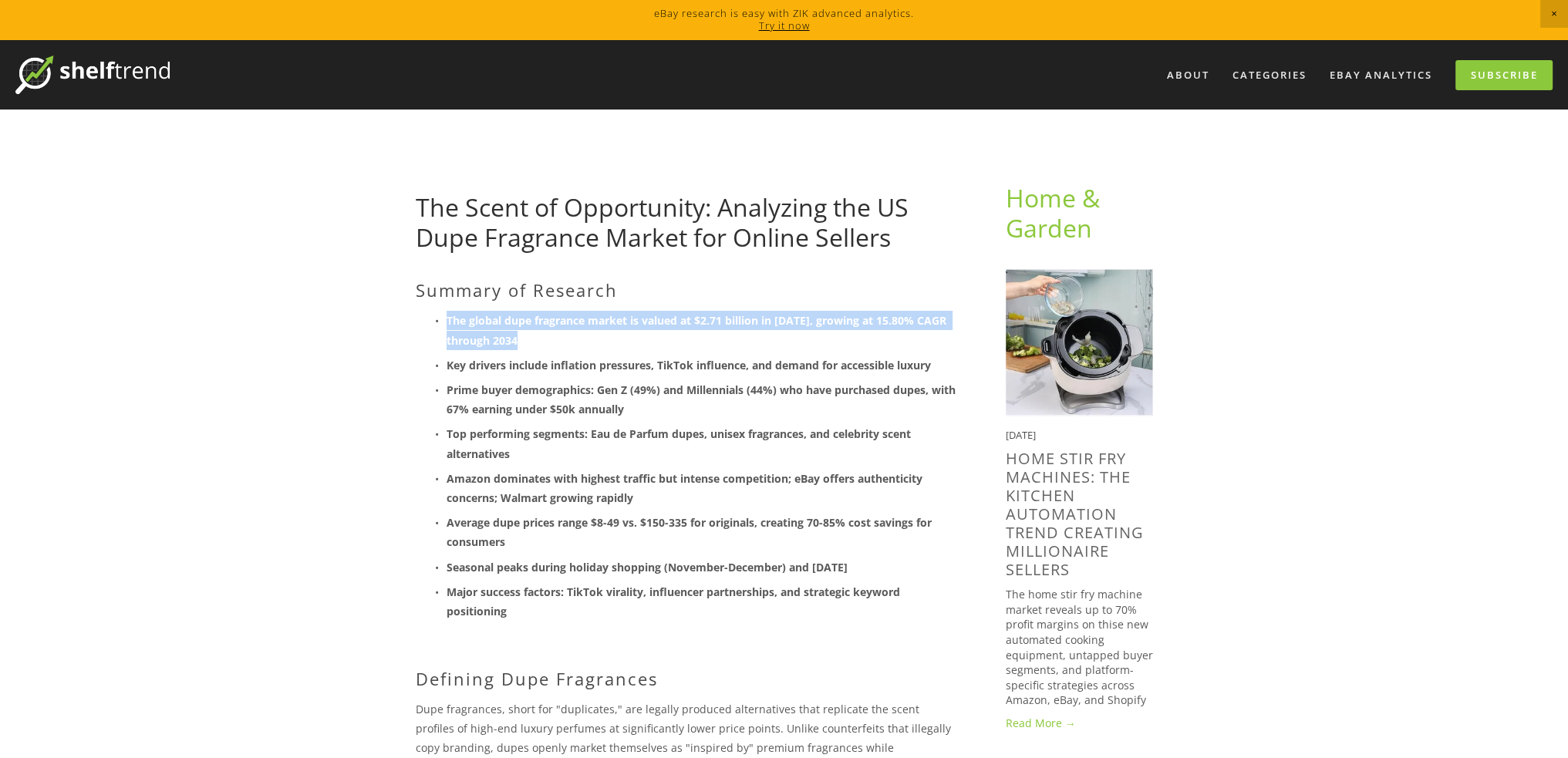
click at [653, 322] on strong "The global dupe fragrance market is valued at $2.71 billion in [DATE], growing …" at bounding box center [698, 330] width 503 height 34
copy strong "The global dupe fragrance market is valued at $2.71 billion in [DATE], growing …"
click at [498, 322] on strong "The global dupe fragrance market is valued at $2.71 billion in [DATE], growing …" at bounding box center [698, 330] width 503 height 34
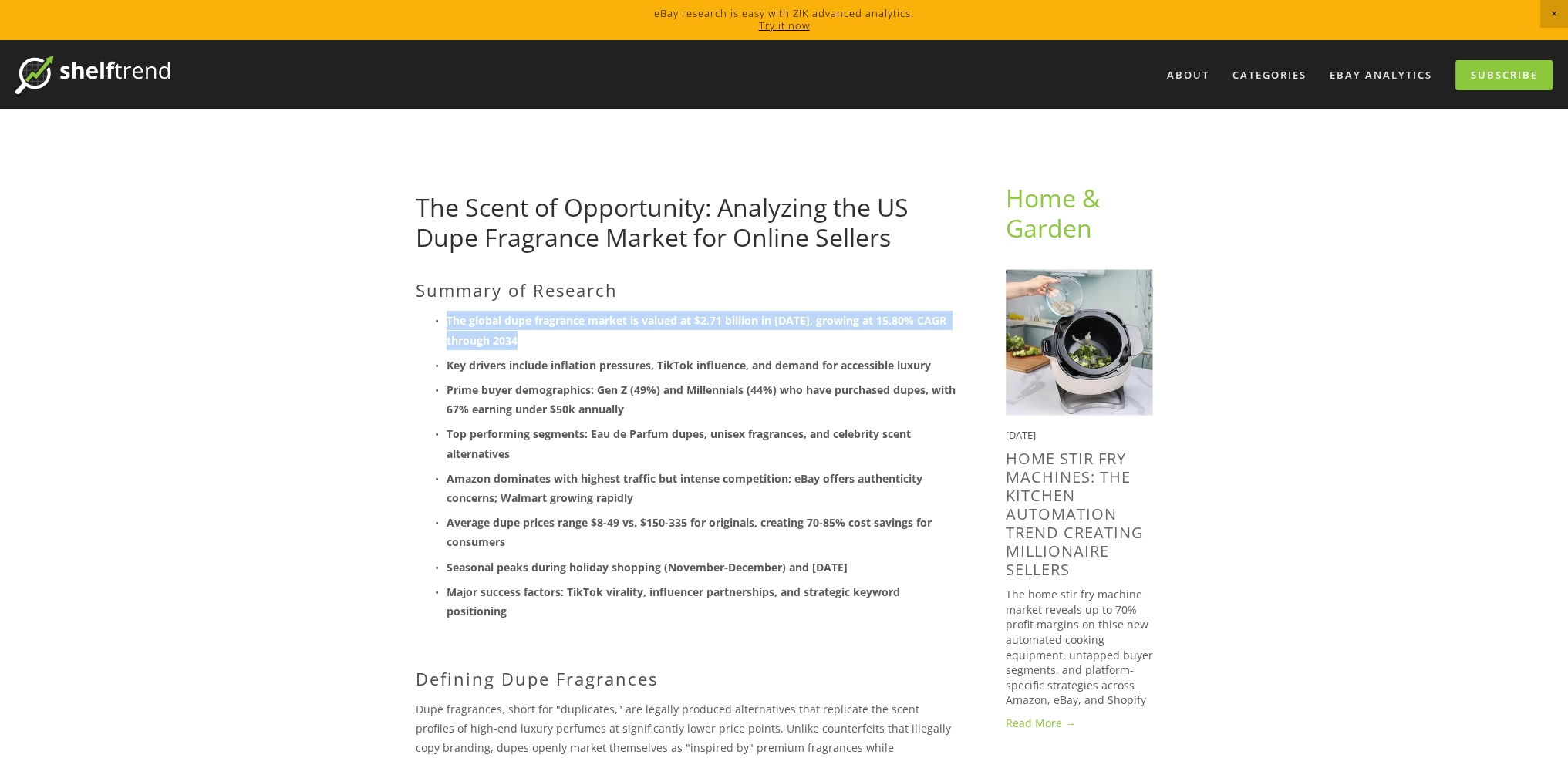
click at [498, 322] on strong "The global dupe fragrance market is valued at $2.71 billion in [DATE], growing …" at bounding box center [698, 330] width 503 height 34
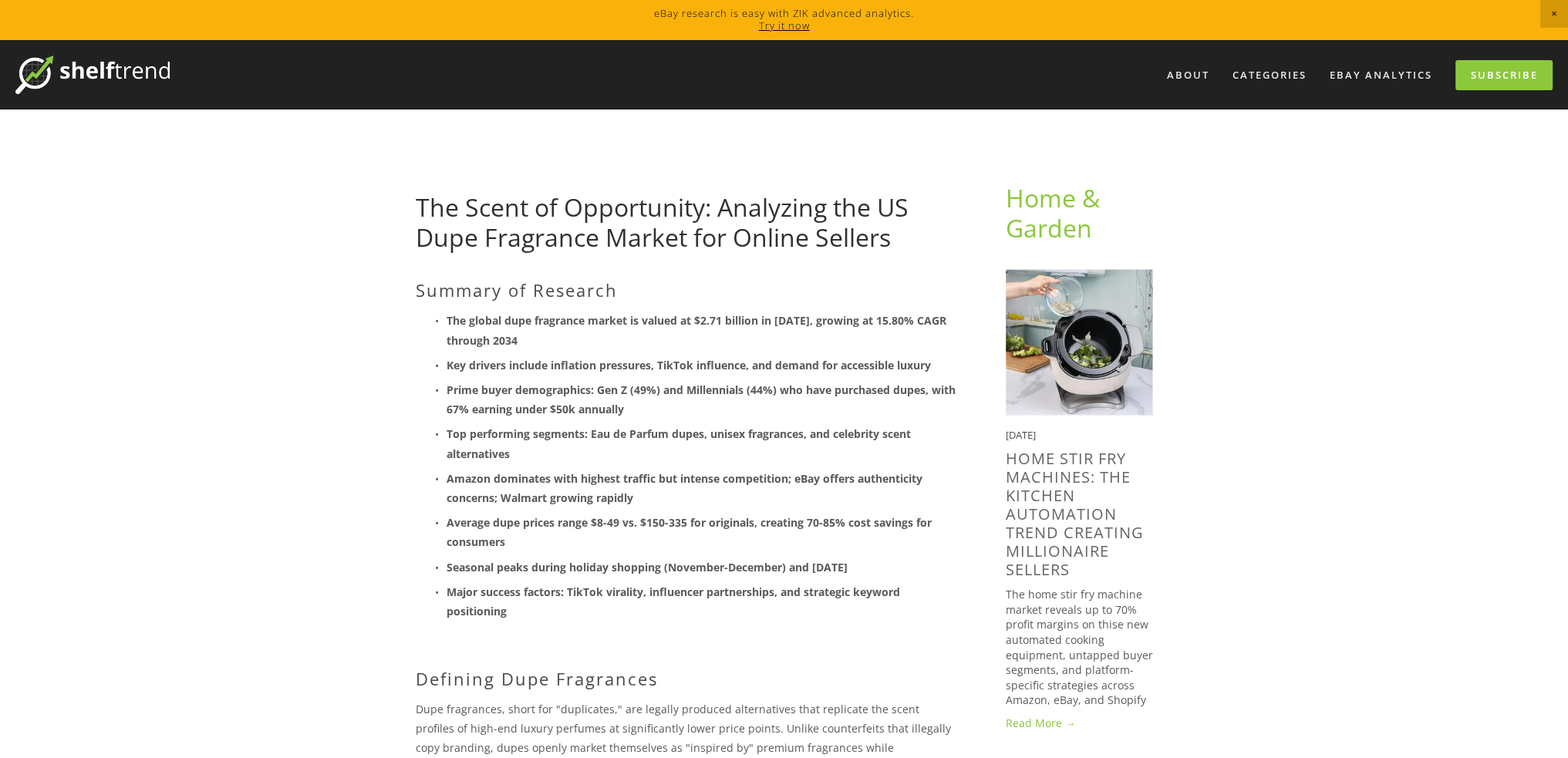
click at [539, 392] on strong "Prime buyer demographics: Gen Z (49%) and Millennials (44%) who have purchased …" at bounding box center [702, 399] width 512 height 34
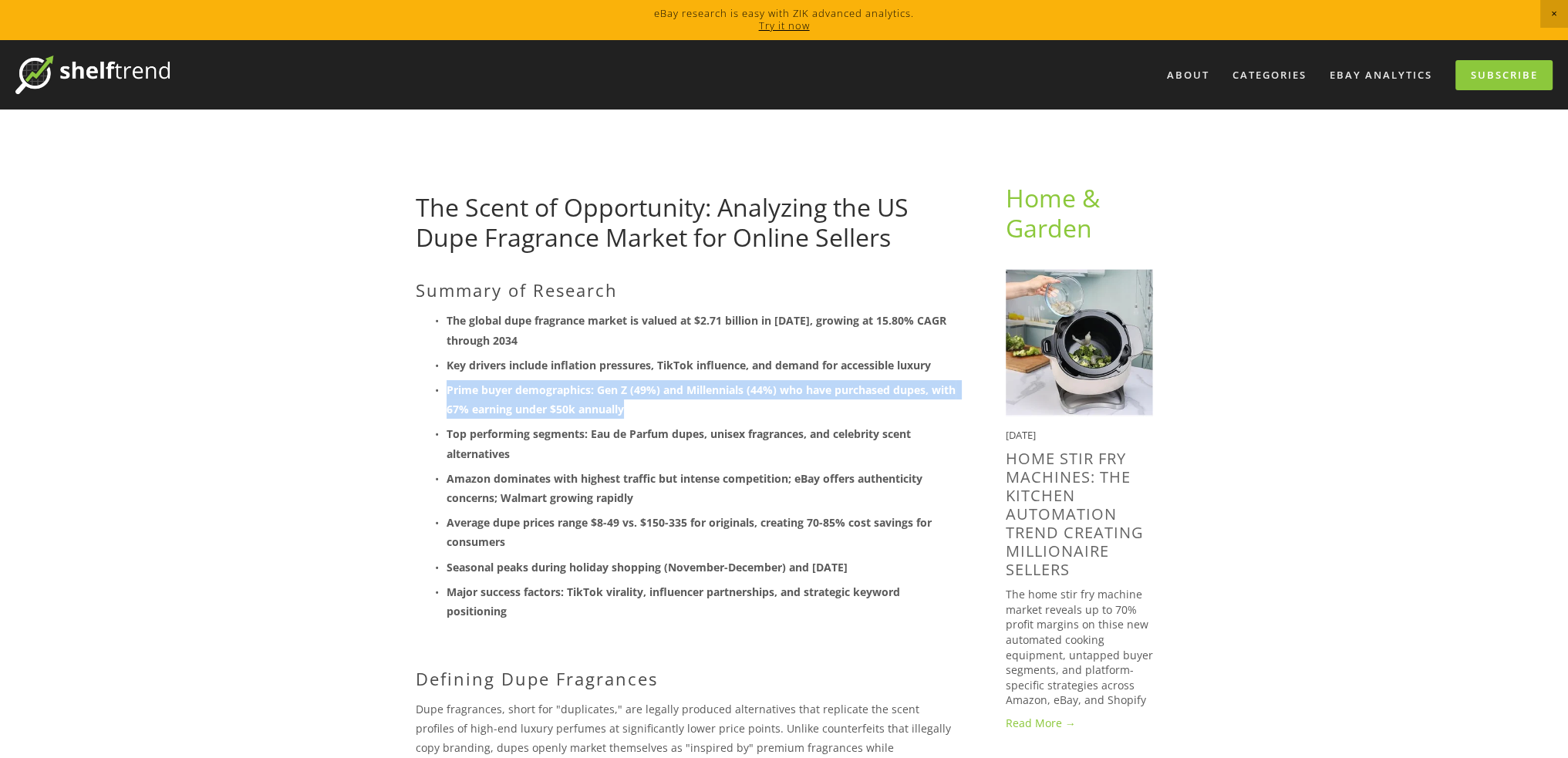
click at [539, 392] on strong "Prime buyer demographics: Gen Z (49%) and Millennials (44%) who have purchased …" at bounding box center [702, 399] width 512 height 34
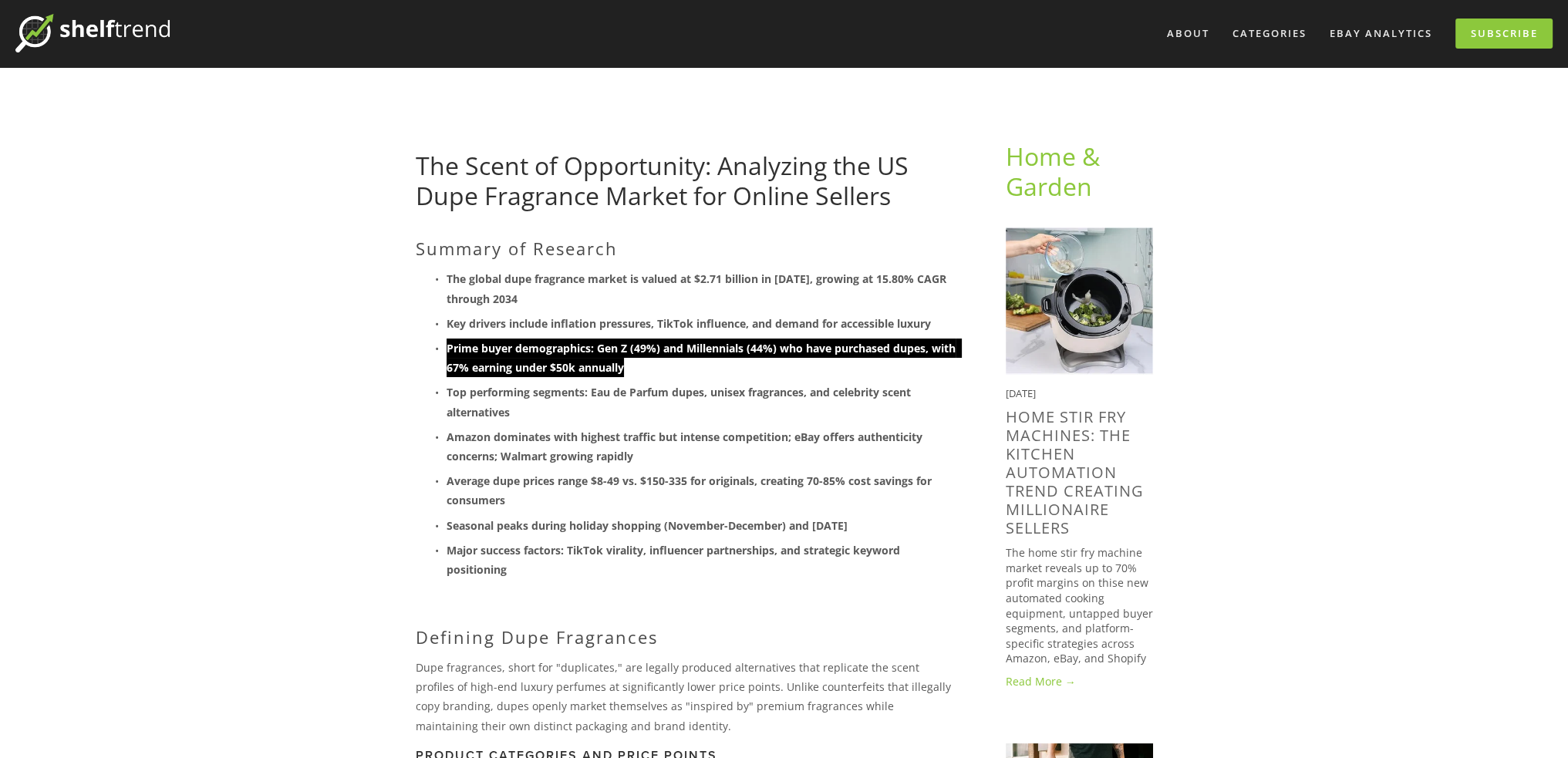
scroll to position [77, 0]
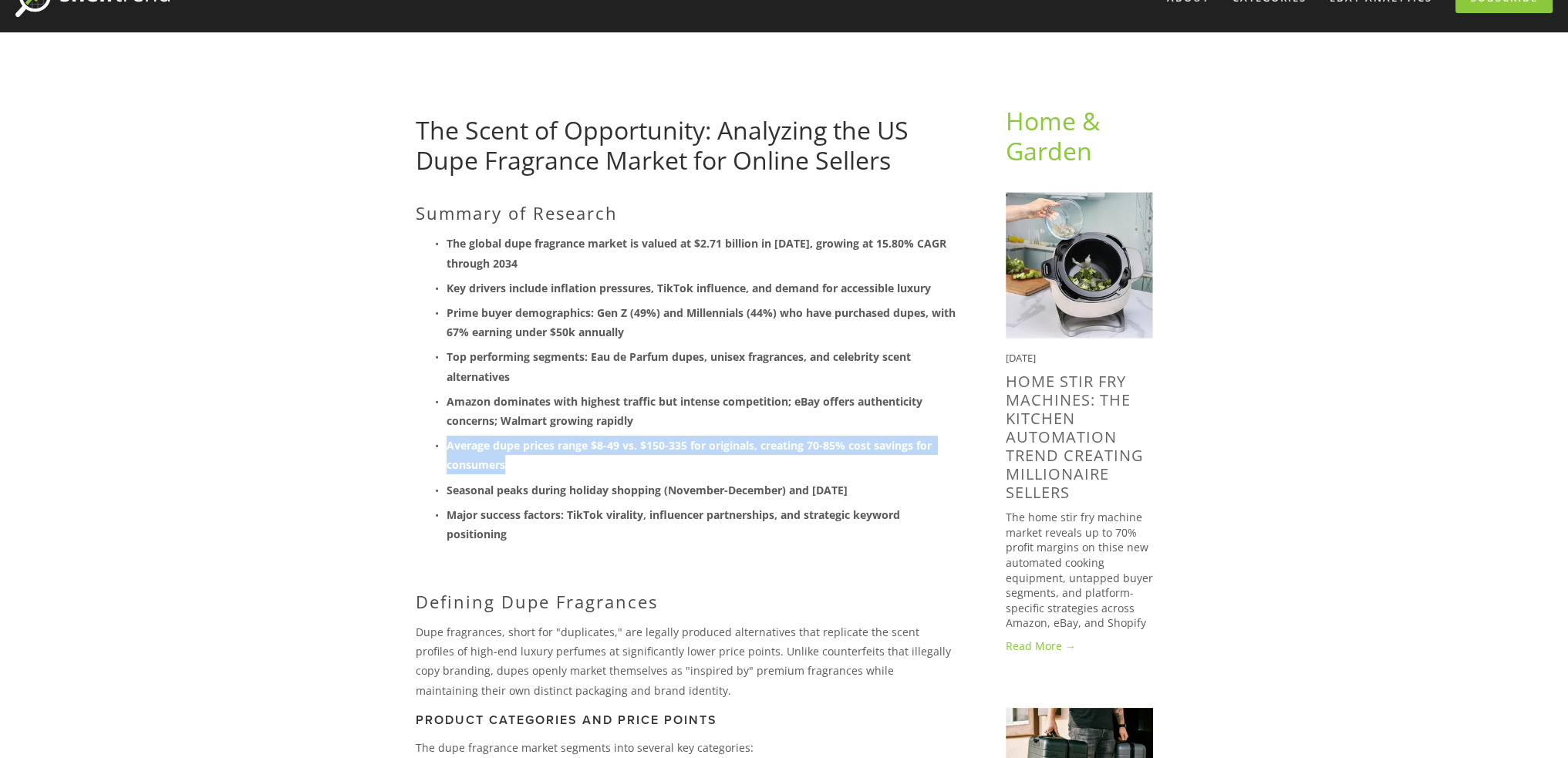
drag, startPoint x: 524, startPoint y: 464, endPoint x: 450, endPoint y: 452, distance: 75.0
click at [450, 452] on p "Average dupe prices range $8-49 vs. $150-335 for originals, creating 70-85% cos…" at bounding box center [701, 455] width 510 height 39
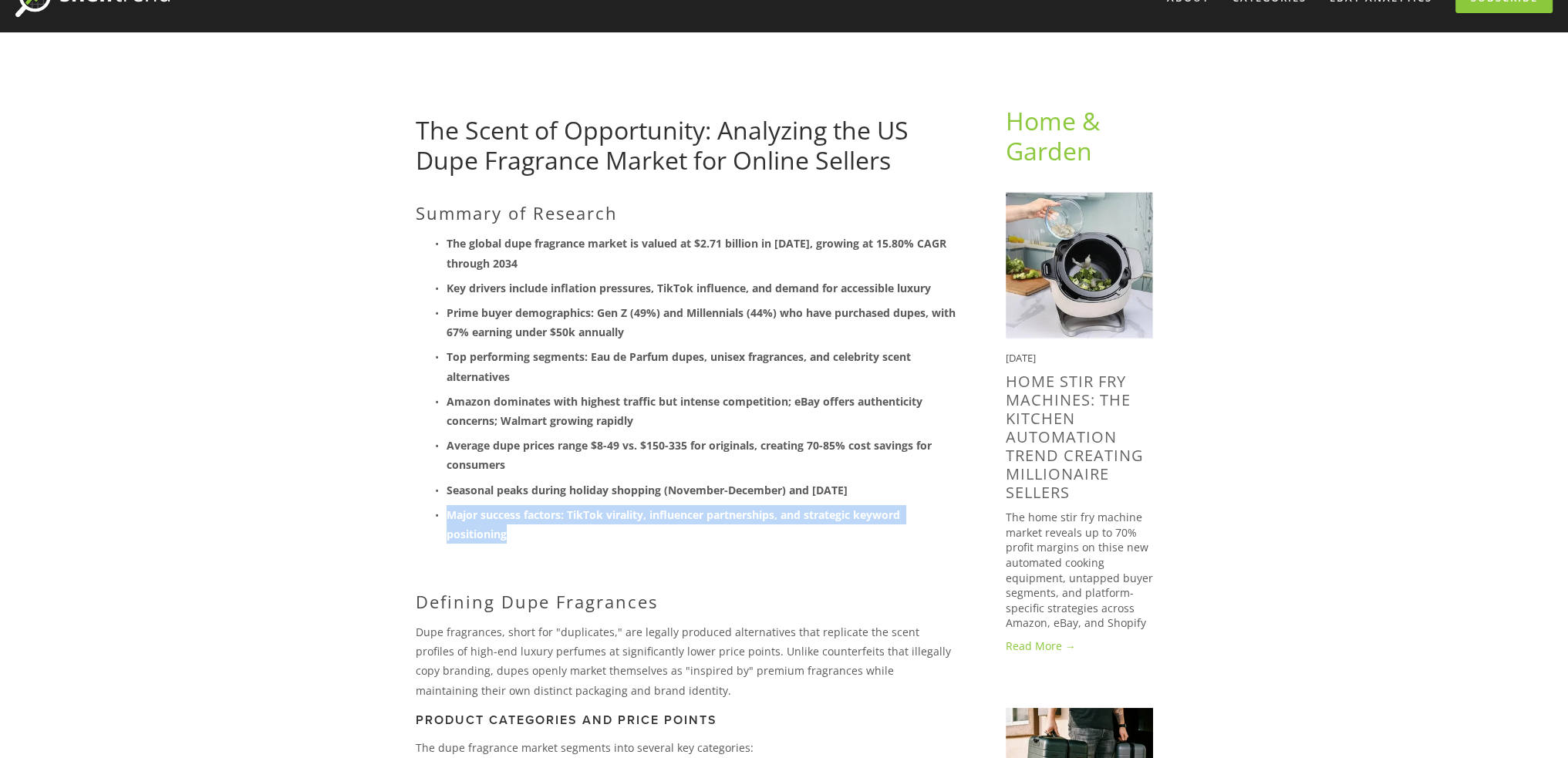
drag, startPoint x: 528, startPoint y: 531, endPoint x: 446, endPoint y: 516, distance: 83.4
click at [446, 516] on p "Major success factors: TikTok virality, influencer partnerships, and strategic …" at bounding box center [701, 525] width 510 height 39
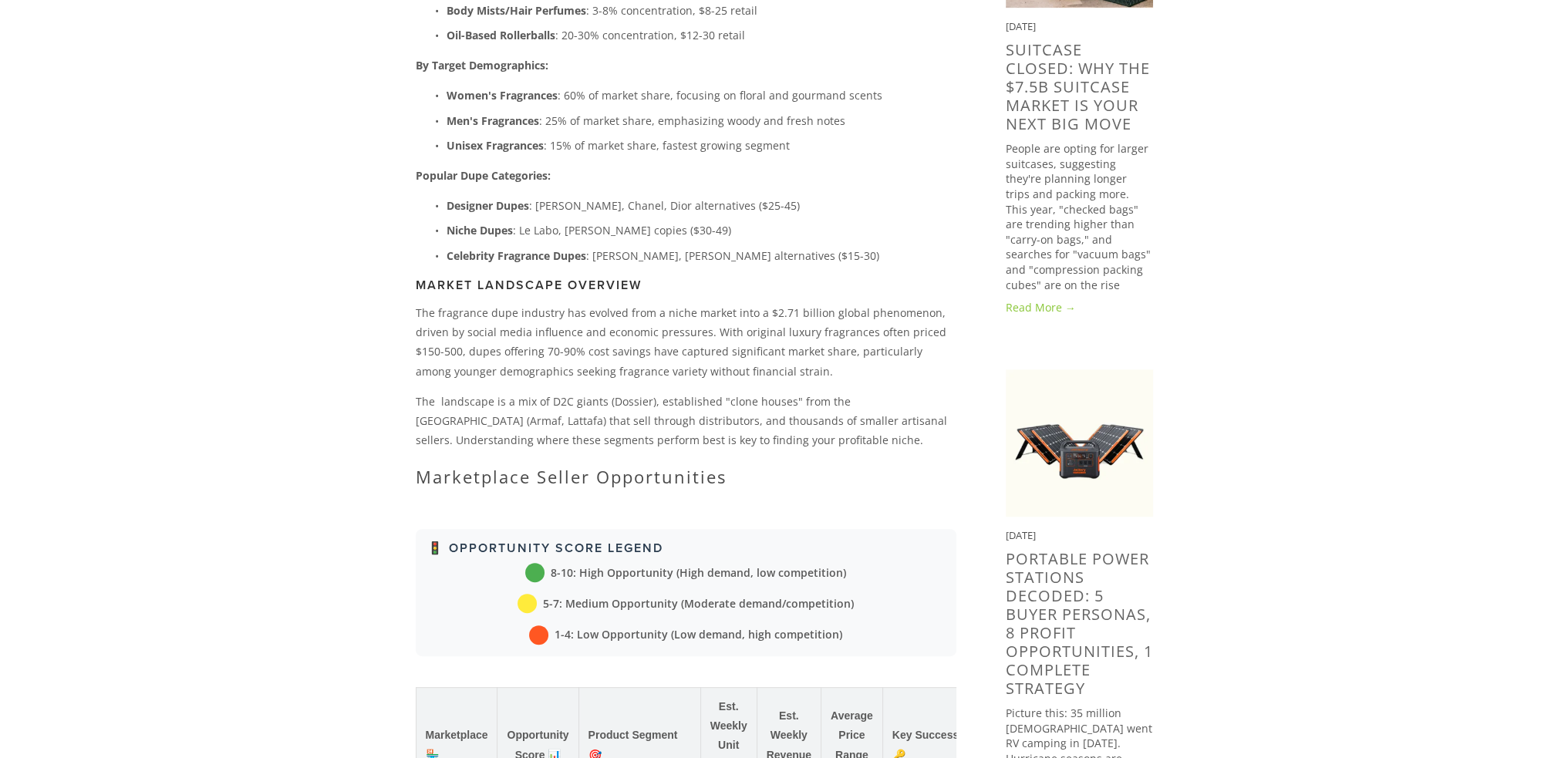
scroll to position [925, 0]
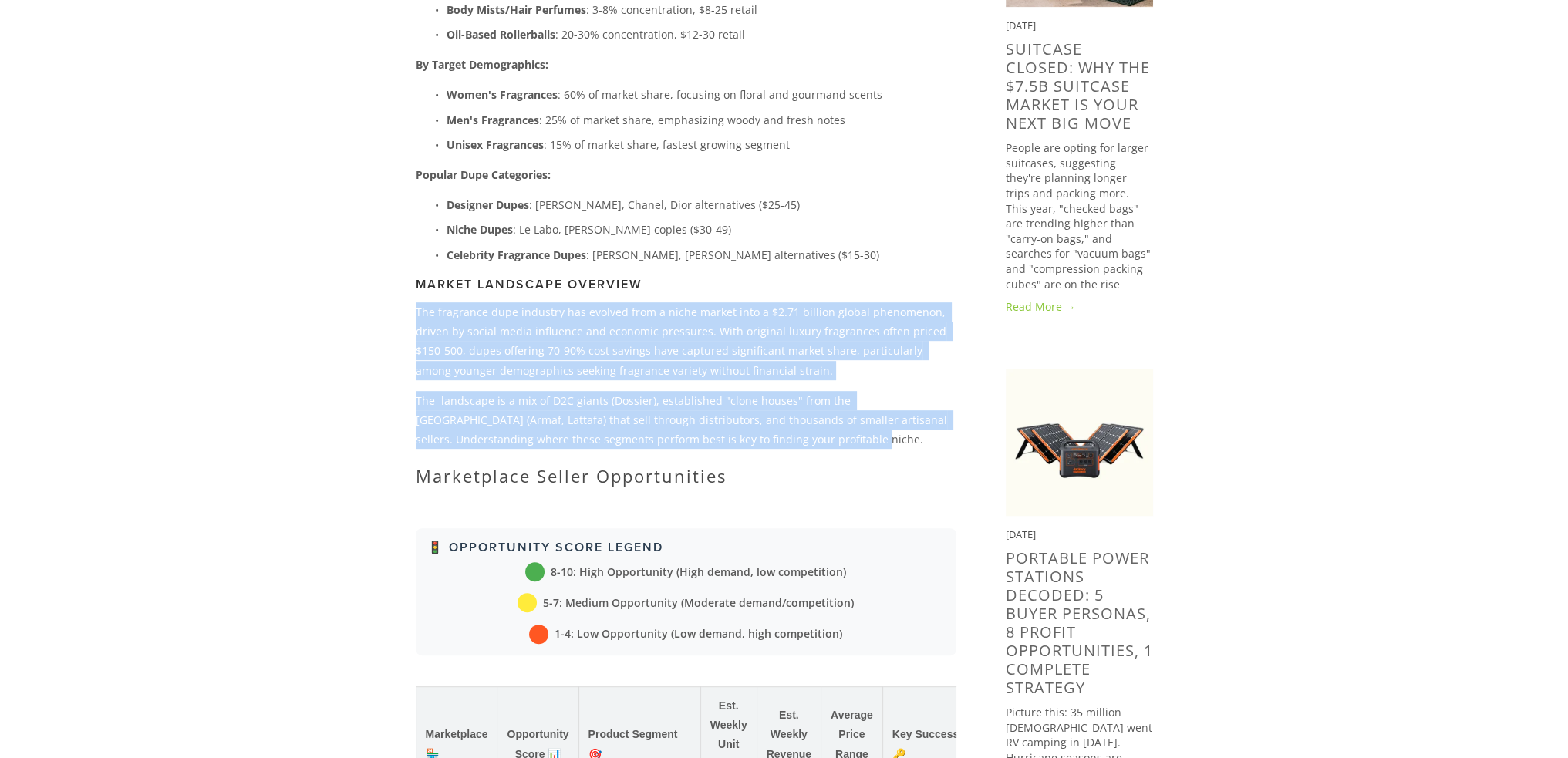
drag, startPoint x: 766, startPoint y: 435, endPoint x: 410, endPoint y: 313, distance: 376.3
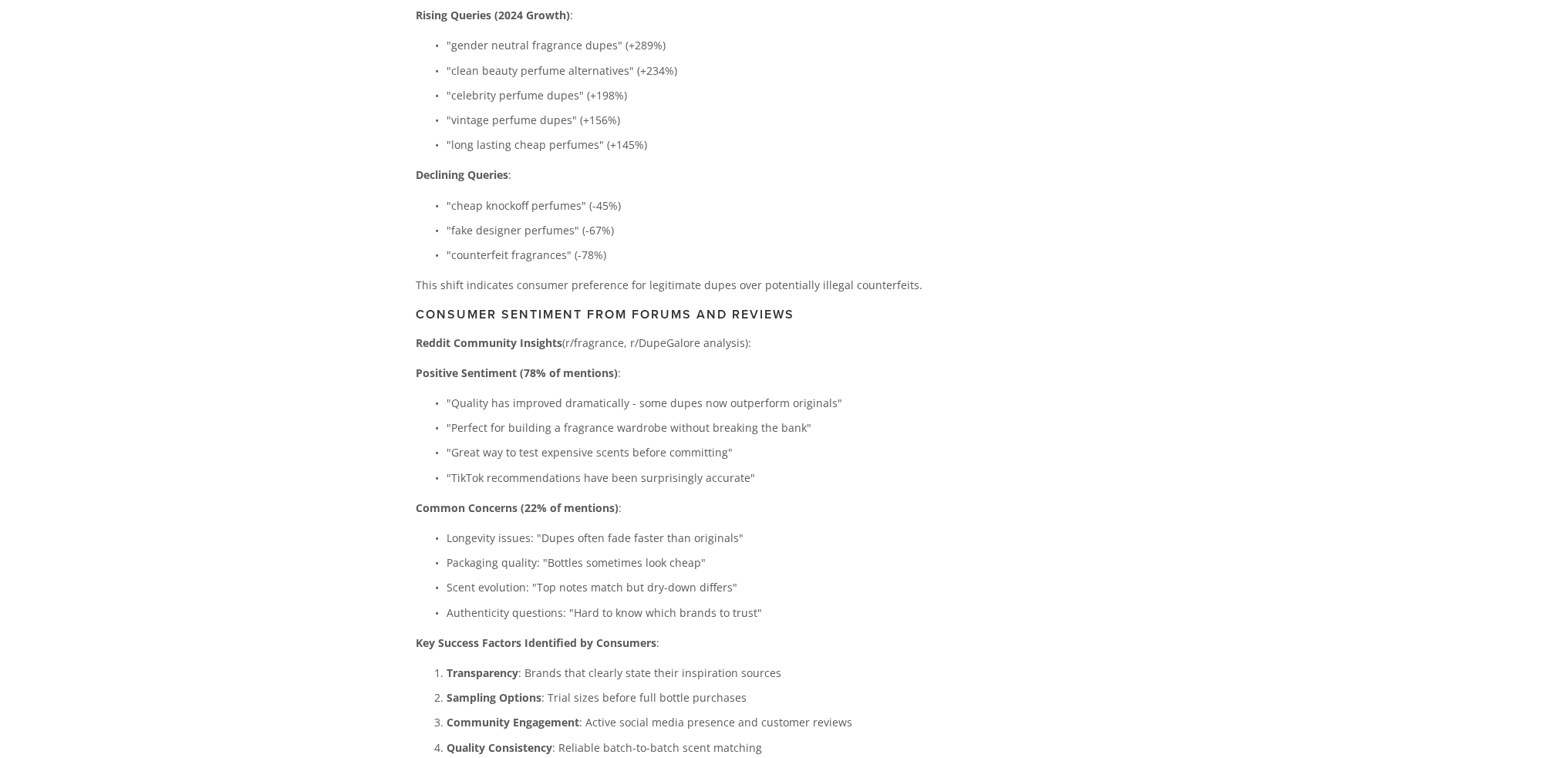
scroll to position [4088, 0]
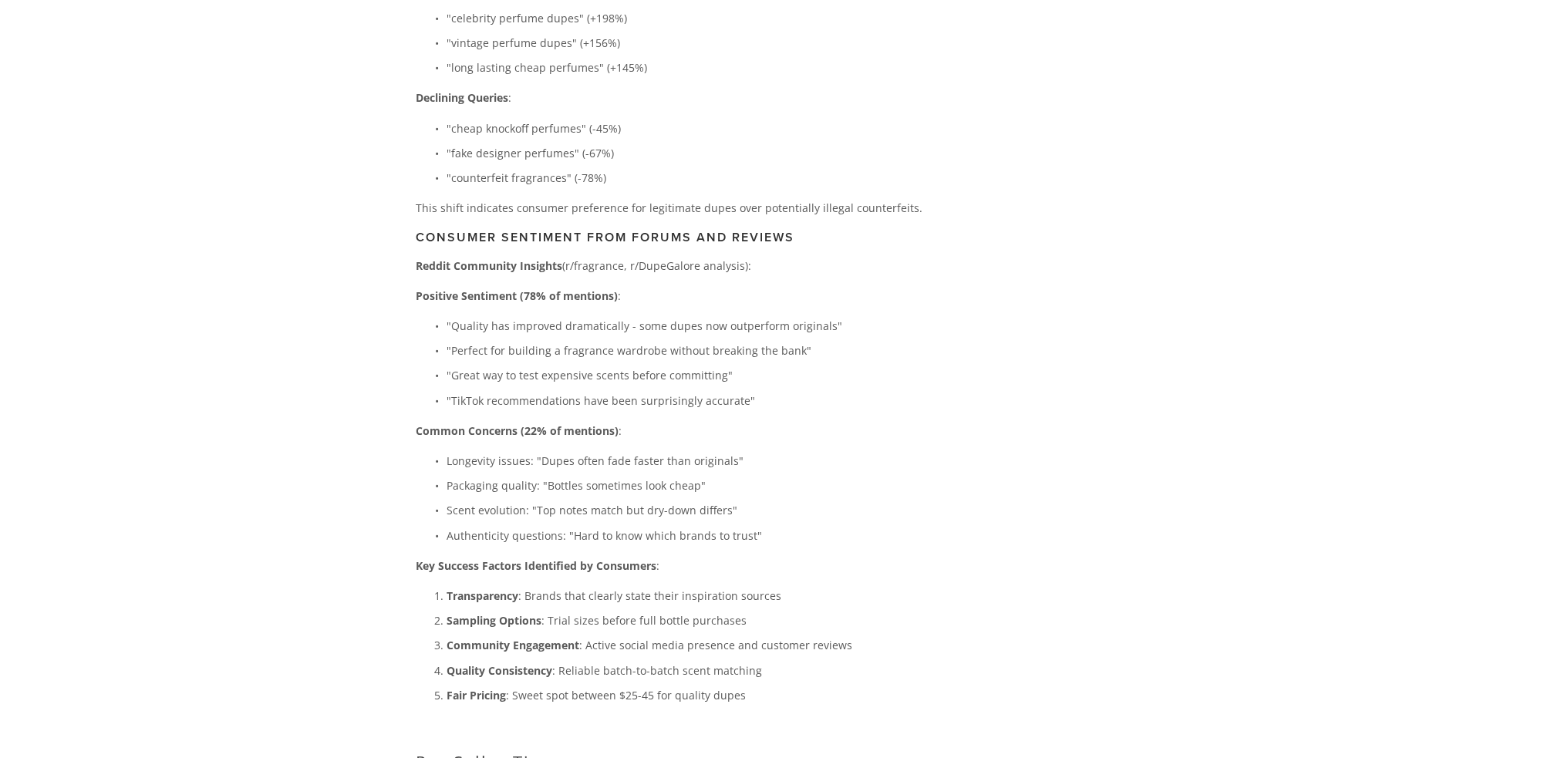
drag, startPoint x: 529, startPoint y: 328, endPoint x: 607, endPoint y: 324, distance: 78.1
